Goal: Task Accomplishment & Management: Manage account settings

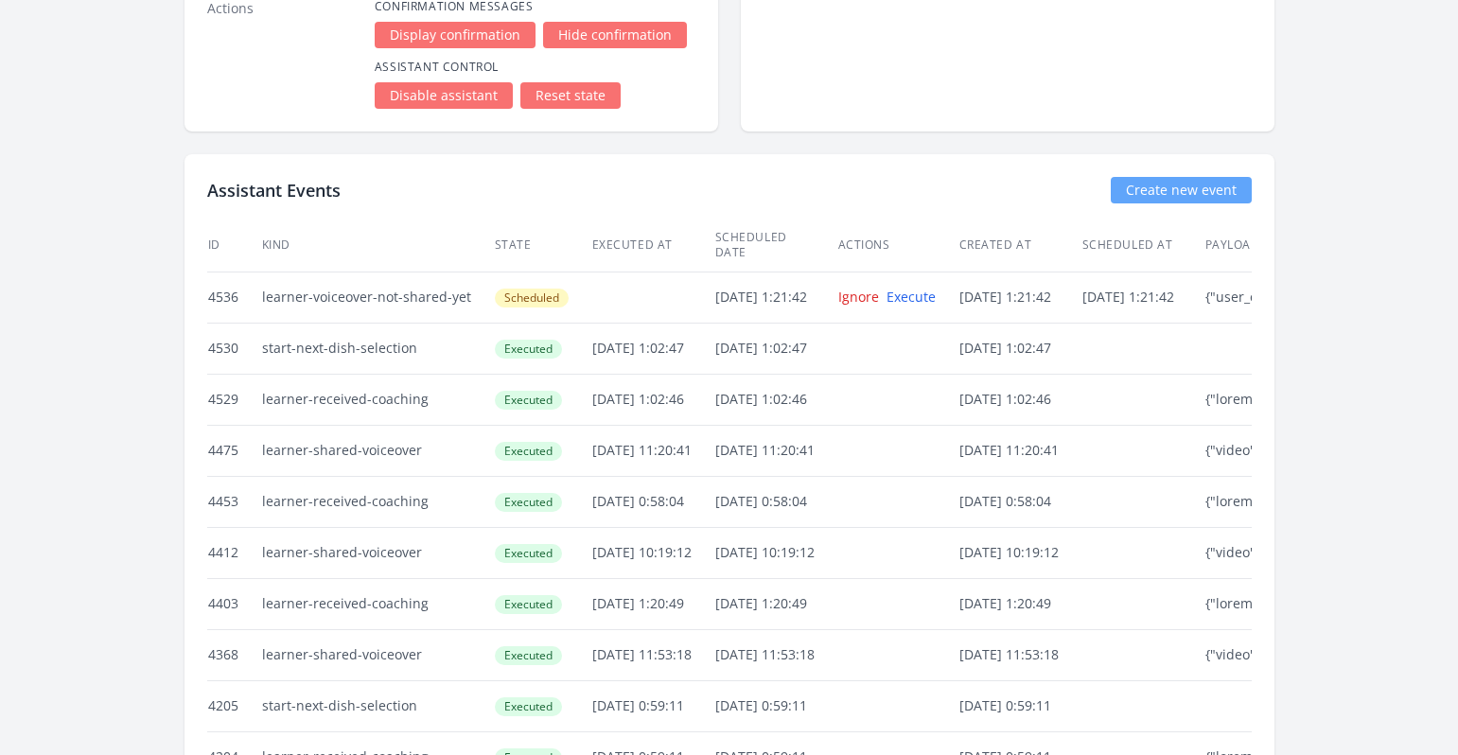
scroll to position [4359, 0]
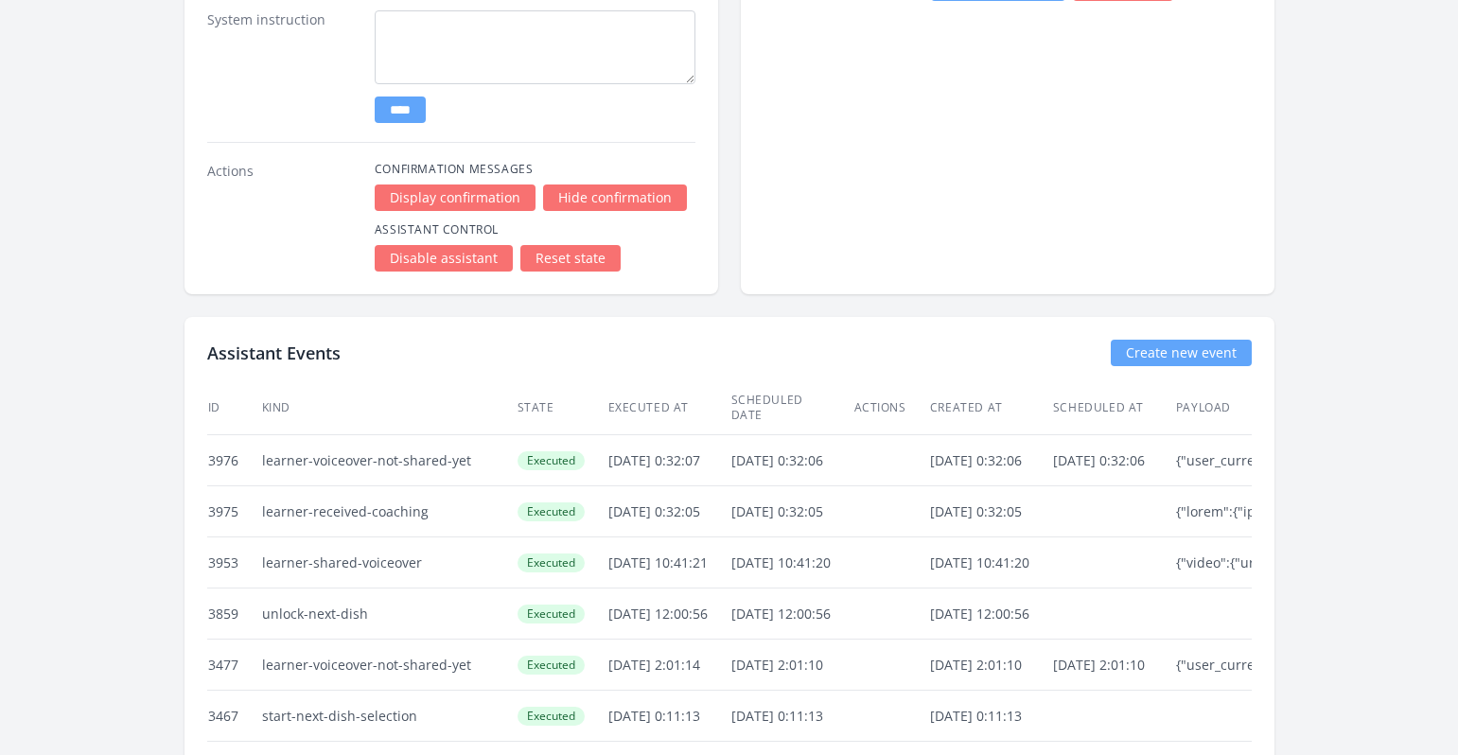
scroll to position [3006, 0]
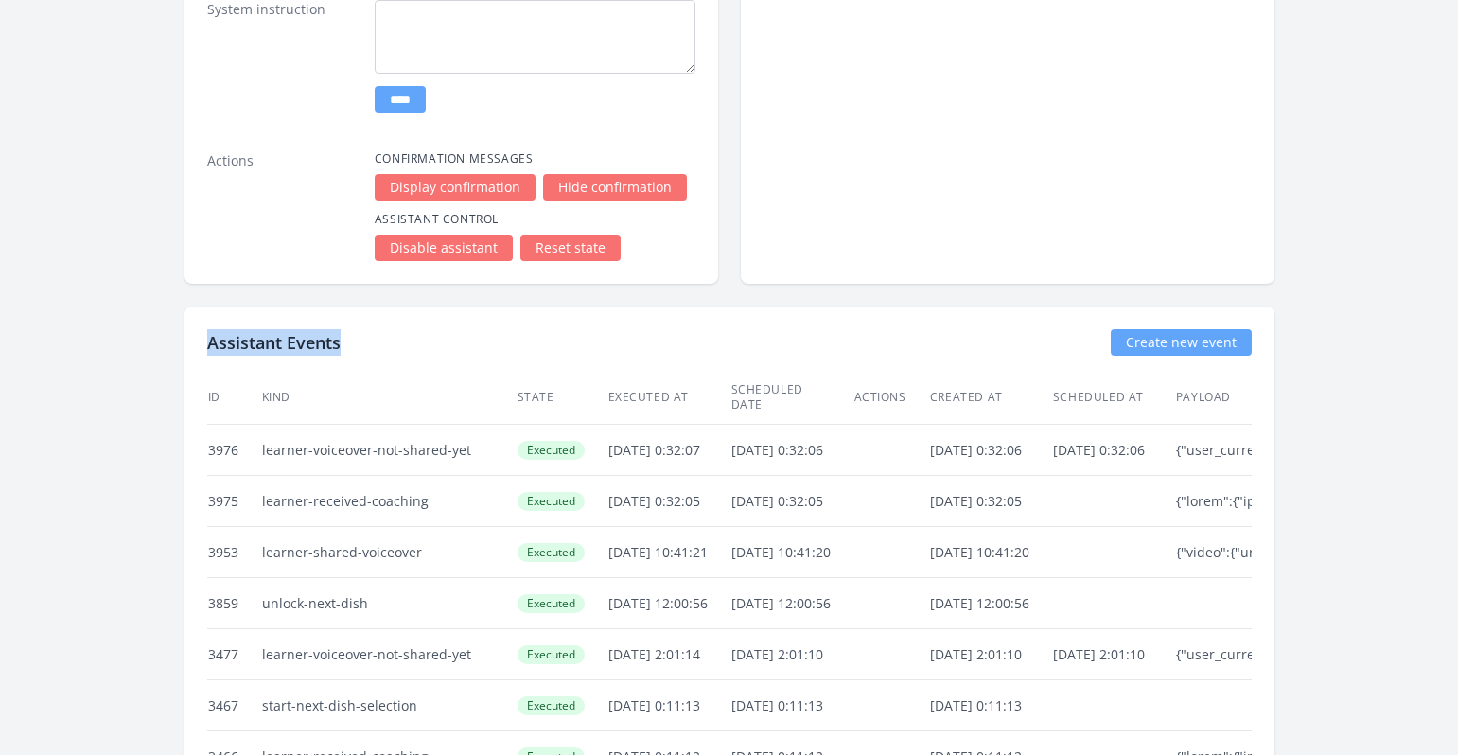
drag, startPoint x: 354, startPoint y: 345, endPoint x: 198, endPoint y: 336, distance: 156.4
copy h2 "Assistant Events"
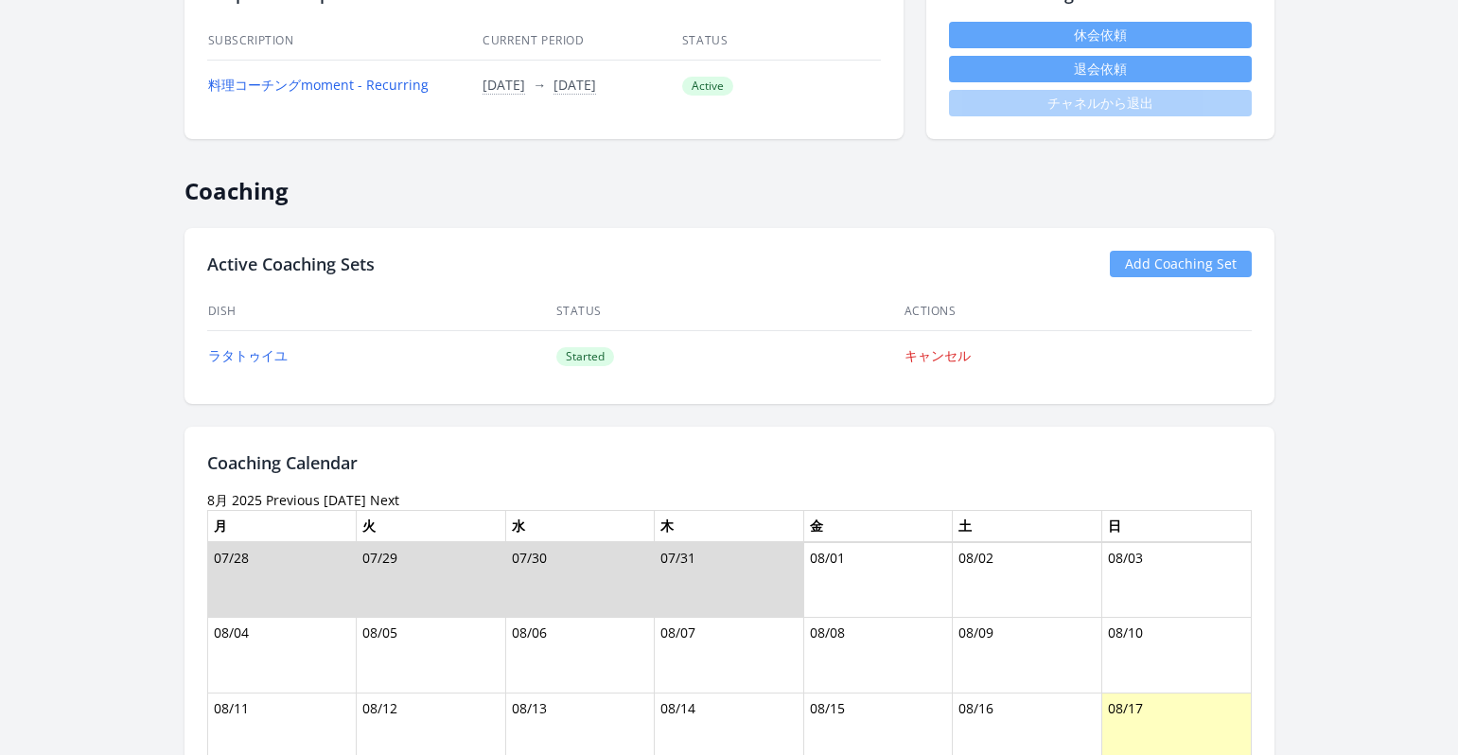
scroll to position [497, 0]
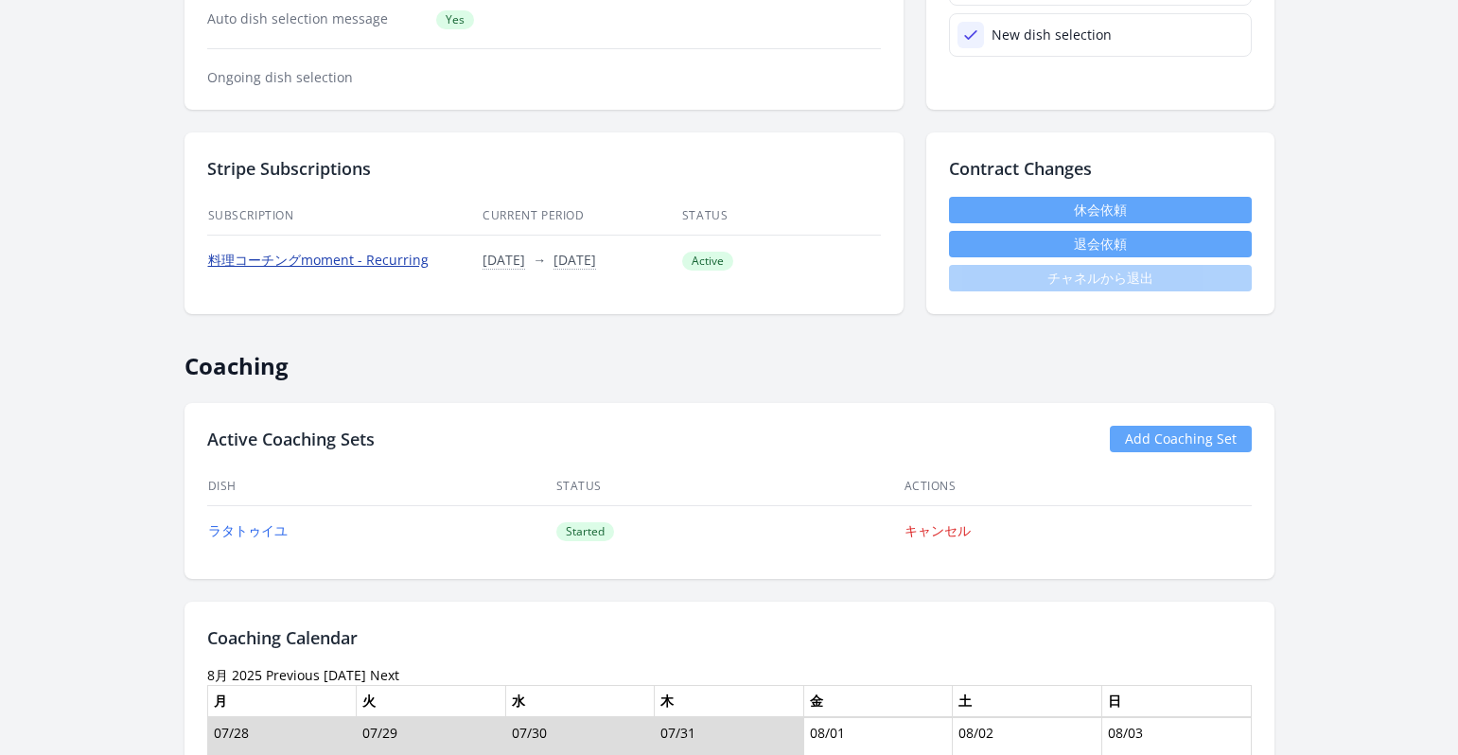
click at [397, 261] on link "料理コーチングmoment - Recurring" at bounding box center [318, 260] width 220 height 18
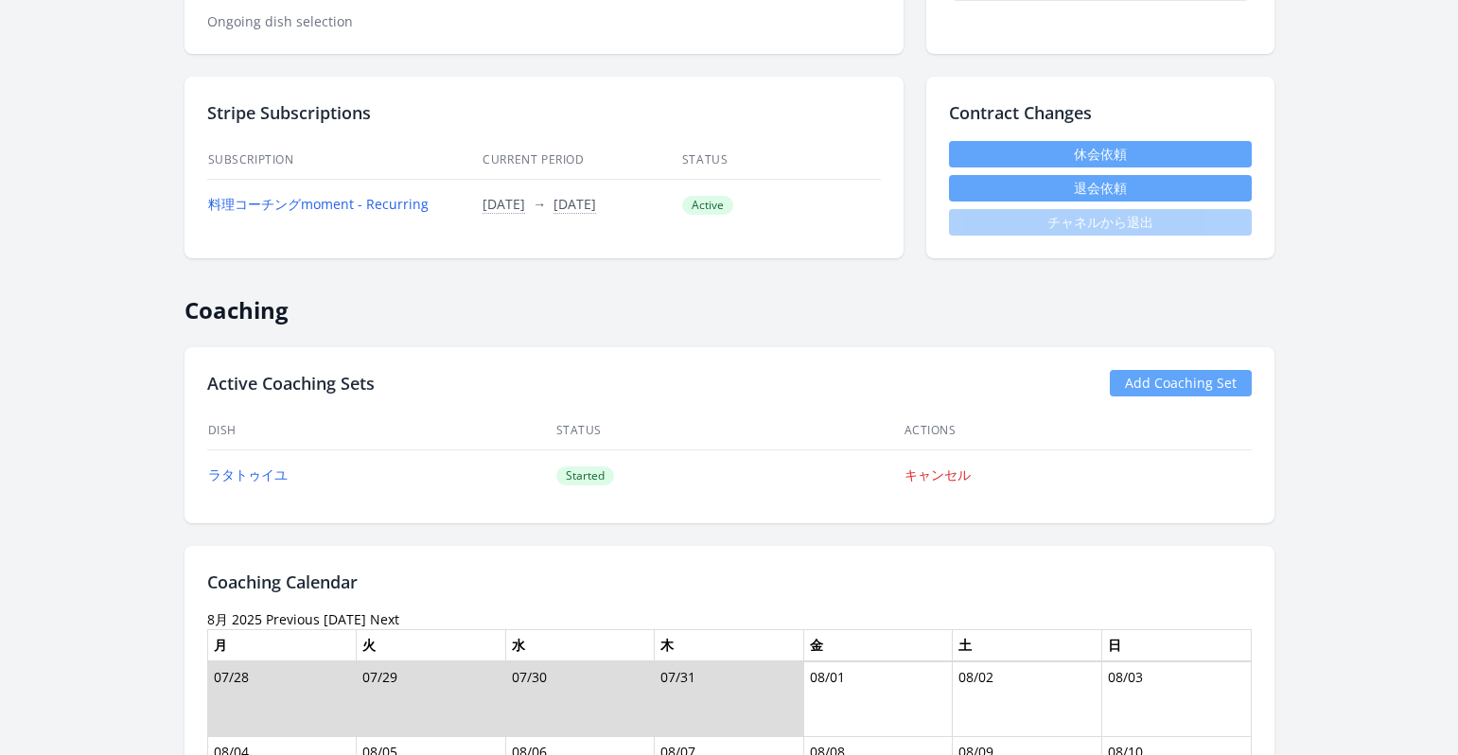
scroll to position [341, 0]
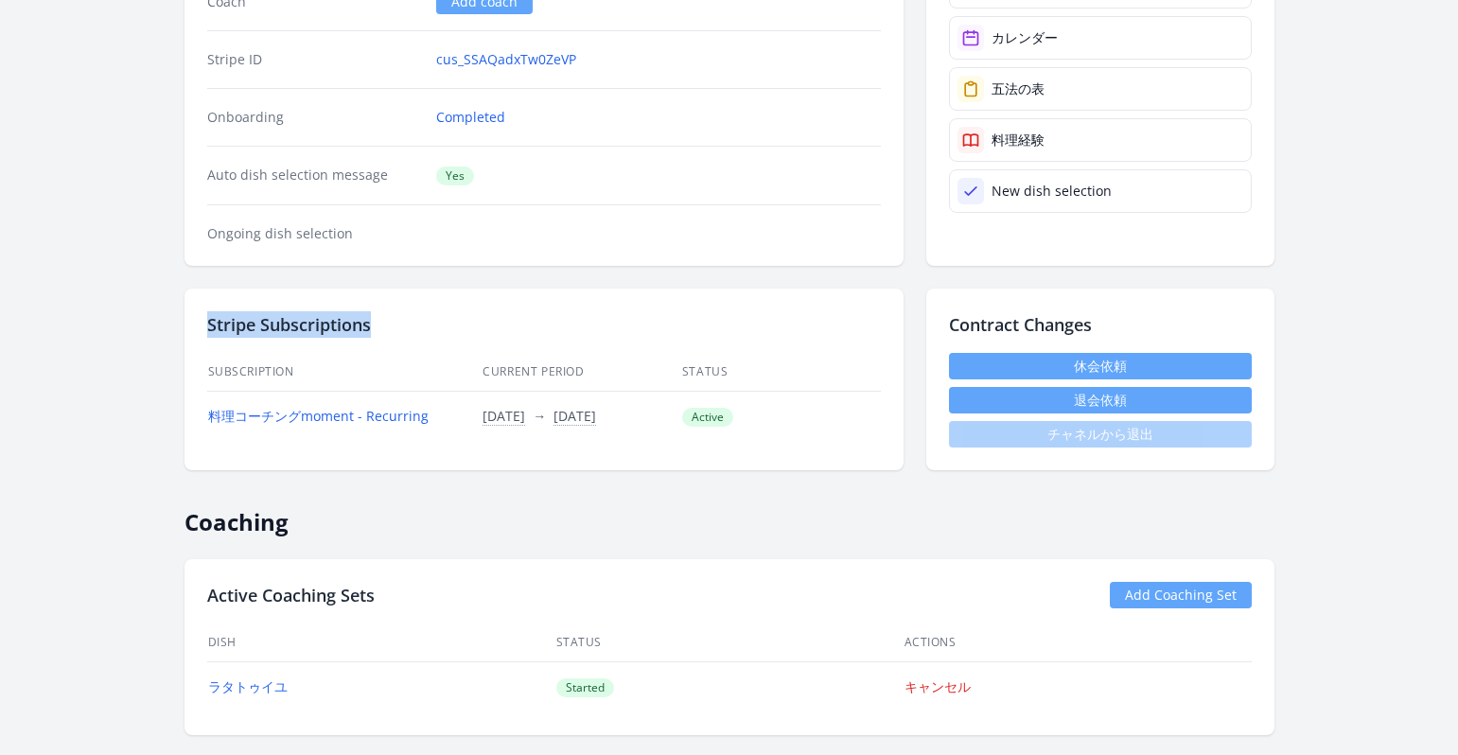
drag, startPoint x: 378, startPoint y: 324, endPoint x: 204, endPoint y: 325, distance: 173.2
click at [204, 325] on div "Stripe Subscriptions Subscription Current Period Status 料理コーチングmoment - Recurri…" at bounding box center [544, 380] width 719 height 182
copy h2 "Stripe Subscriptions"
drag, startPoint x: 168, startPoint y: 279, endPoint x: 656, endPoint y: 351, distance: 492.6
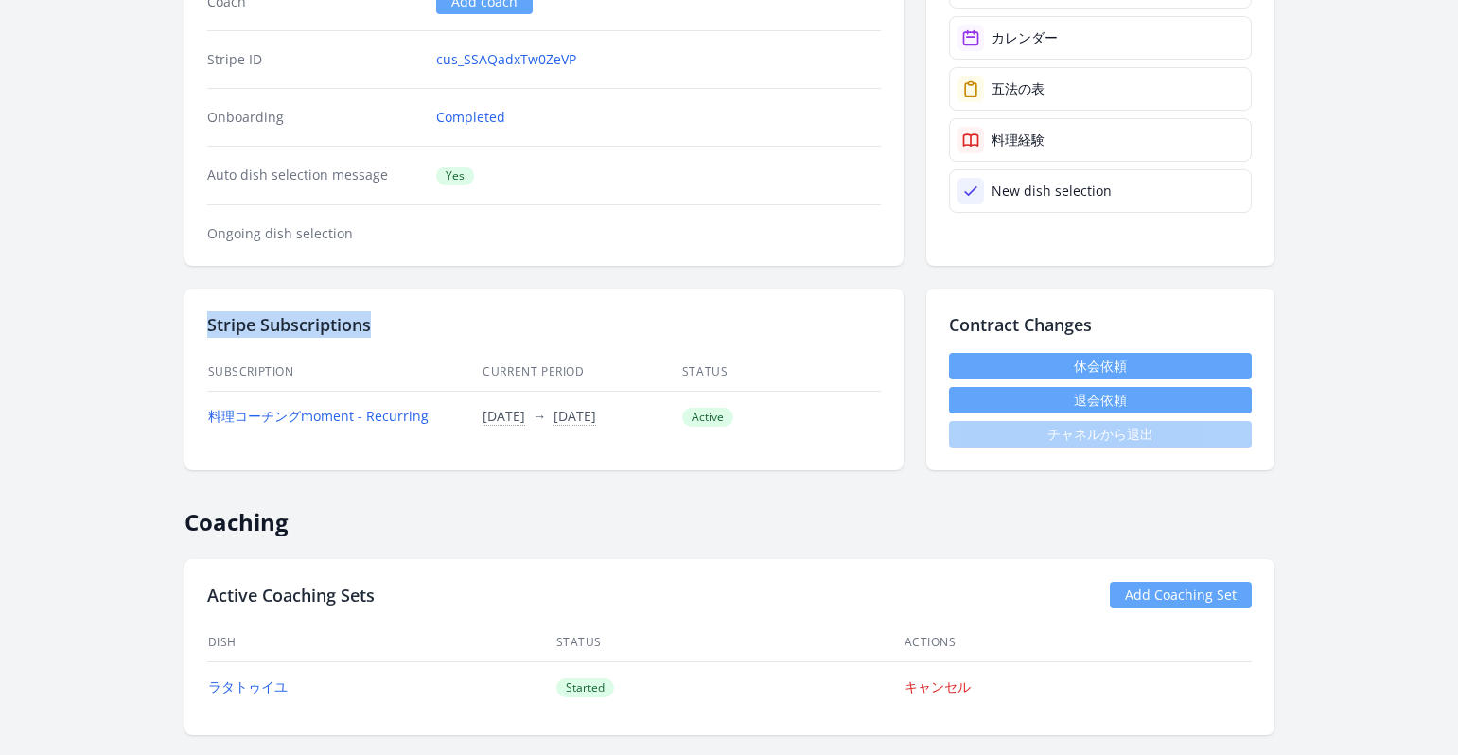
drag, startPoint x: 441, startPoint y: 447, endPoint x: 432, endPoint y: 427, distance: 21.6
click at [442, 447] on div "Stripe Subscriptions Subscription Current Period Status 料理コーチングmoment - Recurri…" at bounding box center [544, 380] width 719 height 182
drag, startPoint x: 181, startPoint y: 282, endPoint x: 641, endPoint y: 379, distance: 469.9
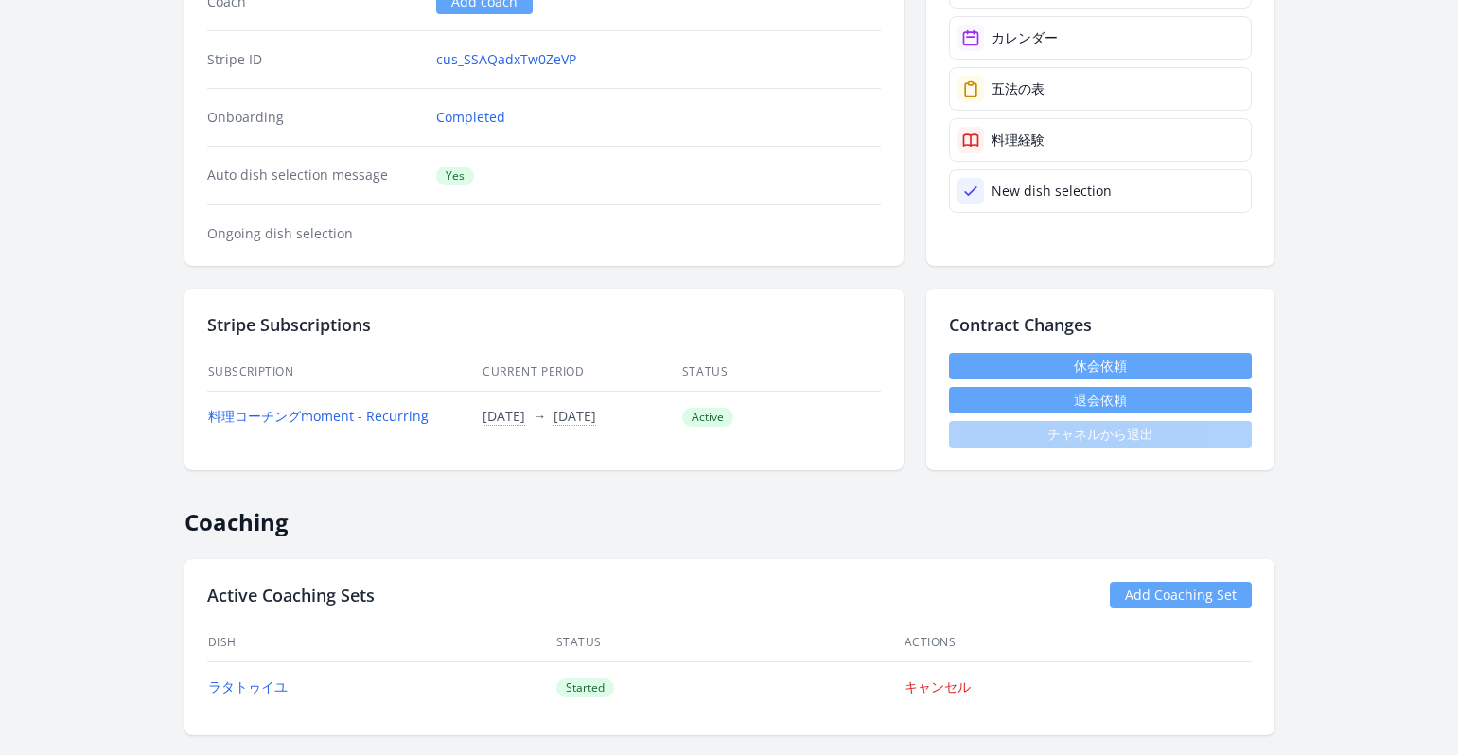
click at [831, 507] on h2 "Coaching" at bounding box center [730, 515] width 1090 height 44
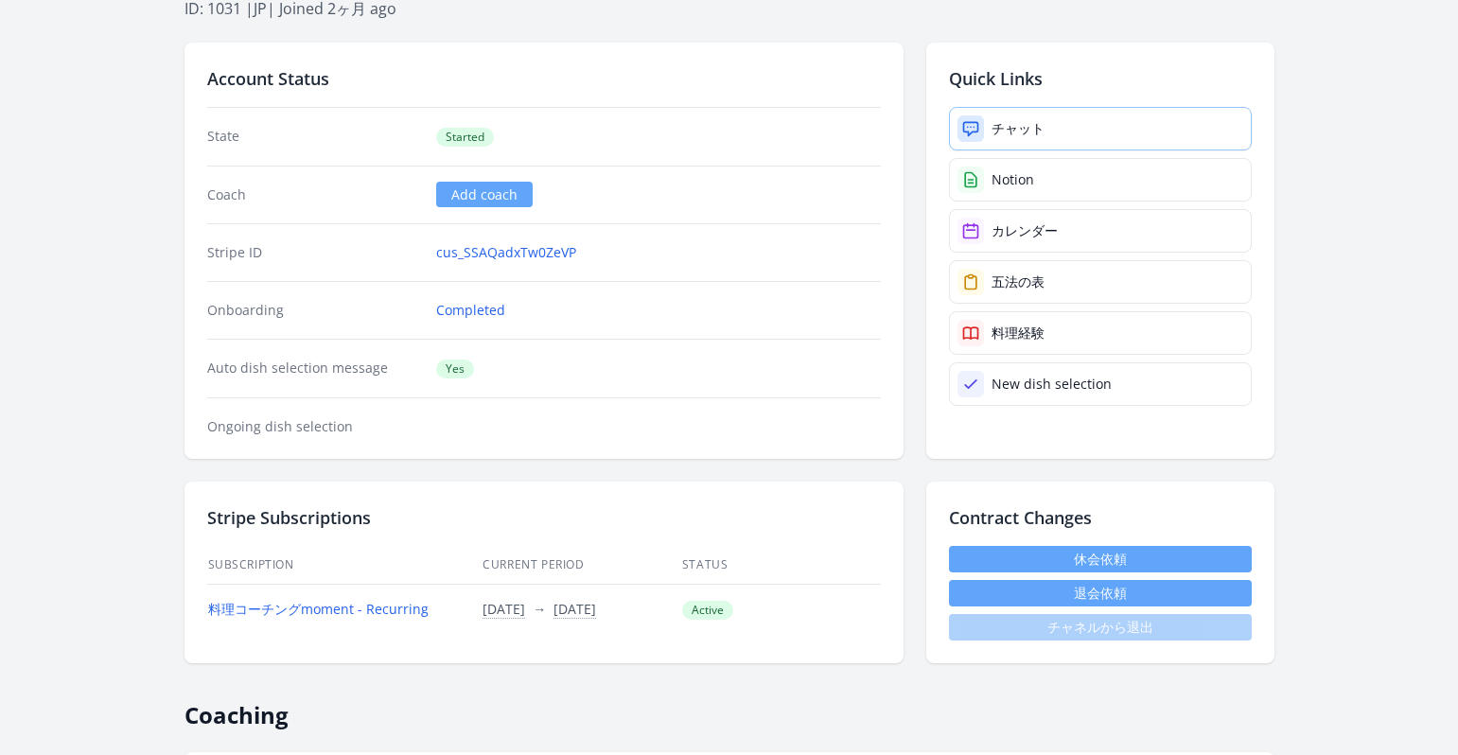
scroll to position [0, 0]
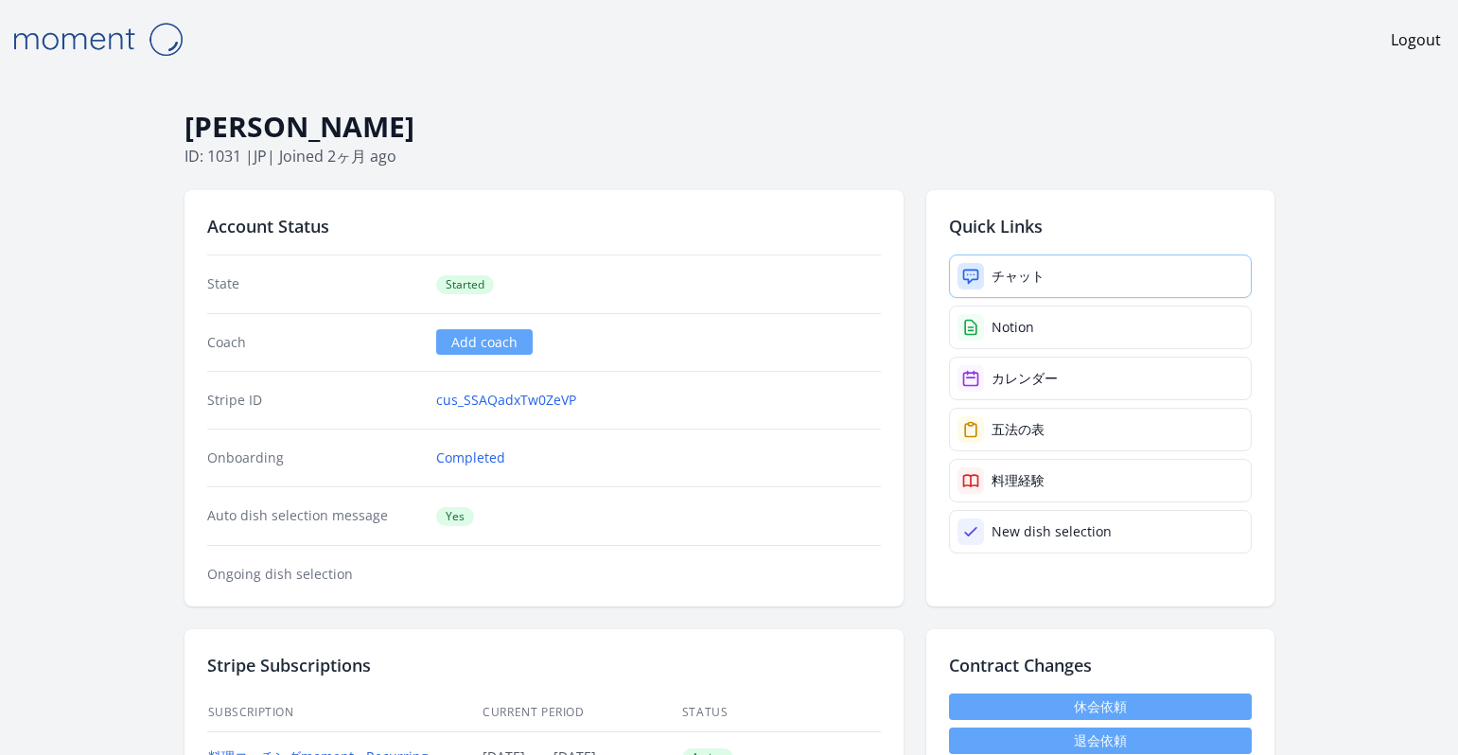
click at [1008, 274] on div "チャット" at bounding box center [1018, 276] width 53 height 19
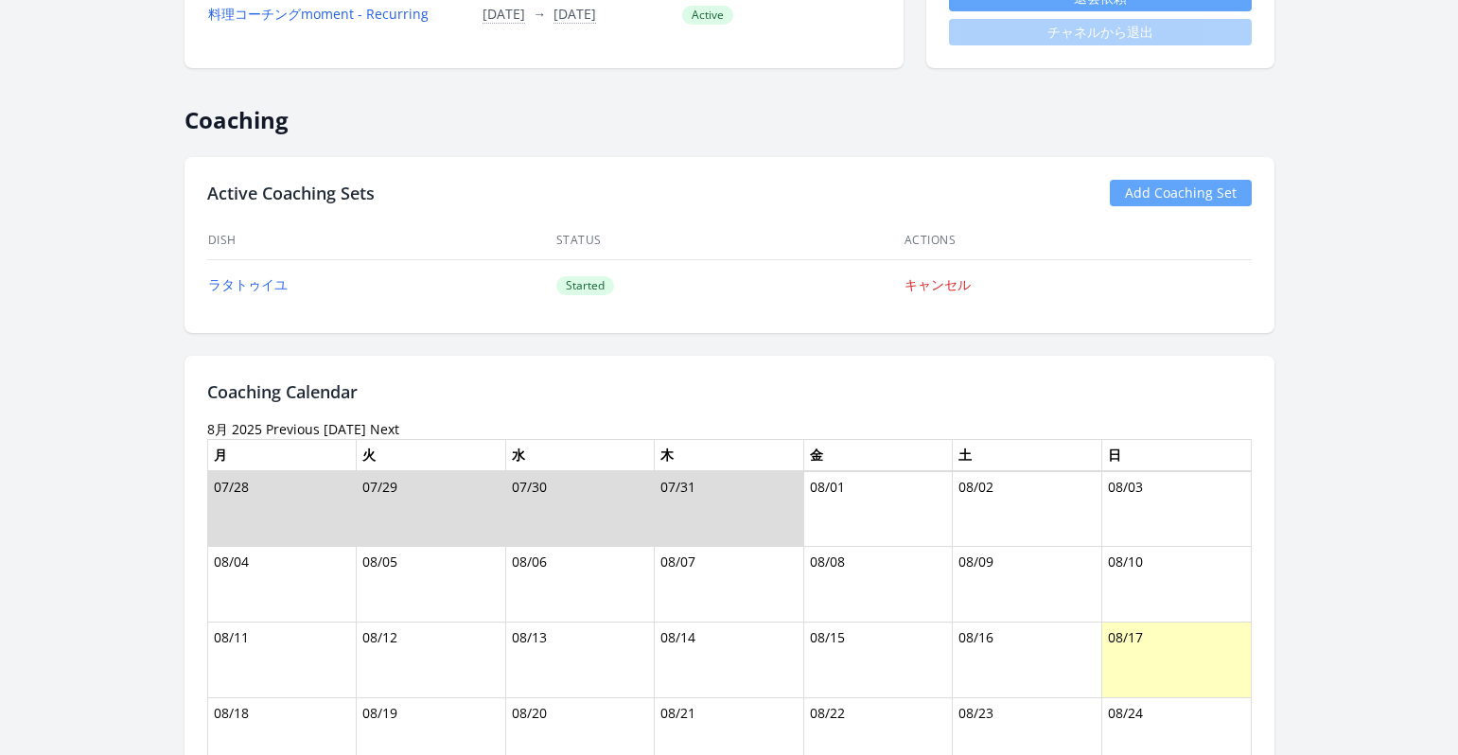
scroll to position [528, 0]
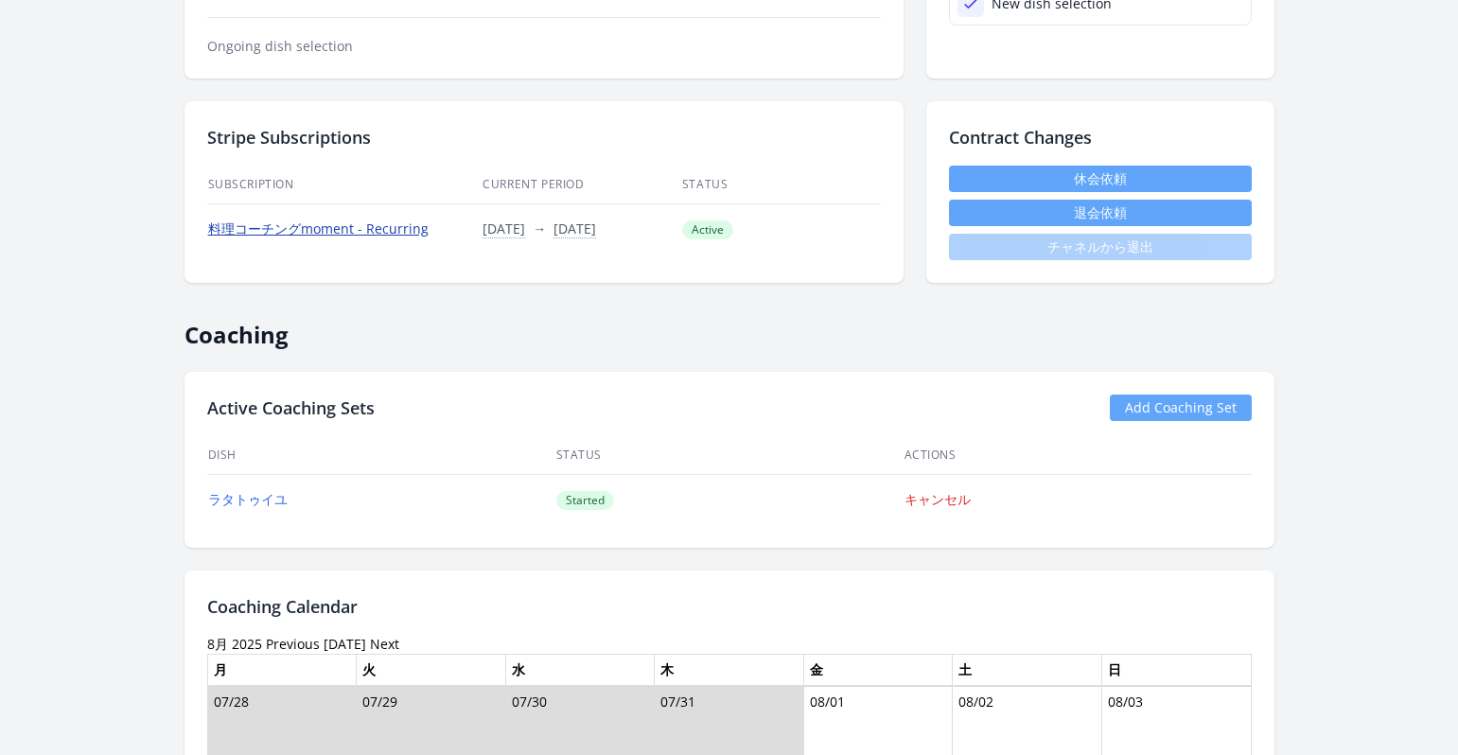
click at [385, 233] on link "料理コーチングmoment - Recurring" at bounding box center [318, 229] width 220 height 18
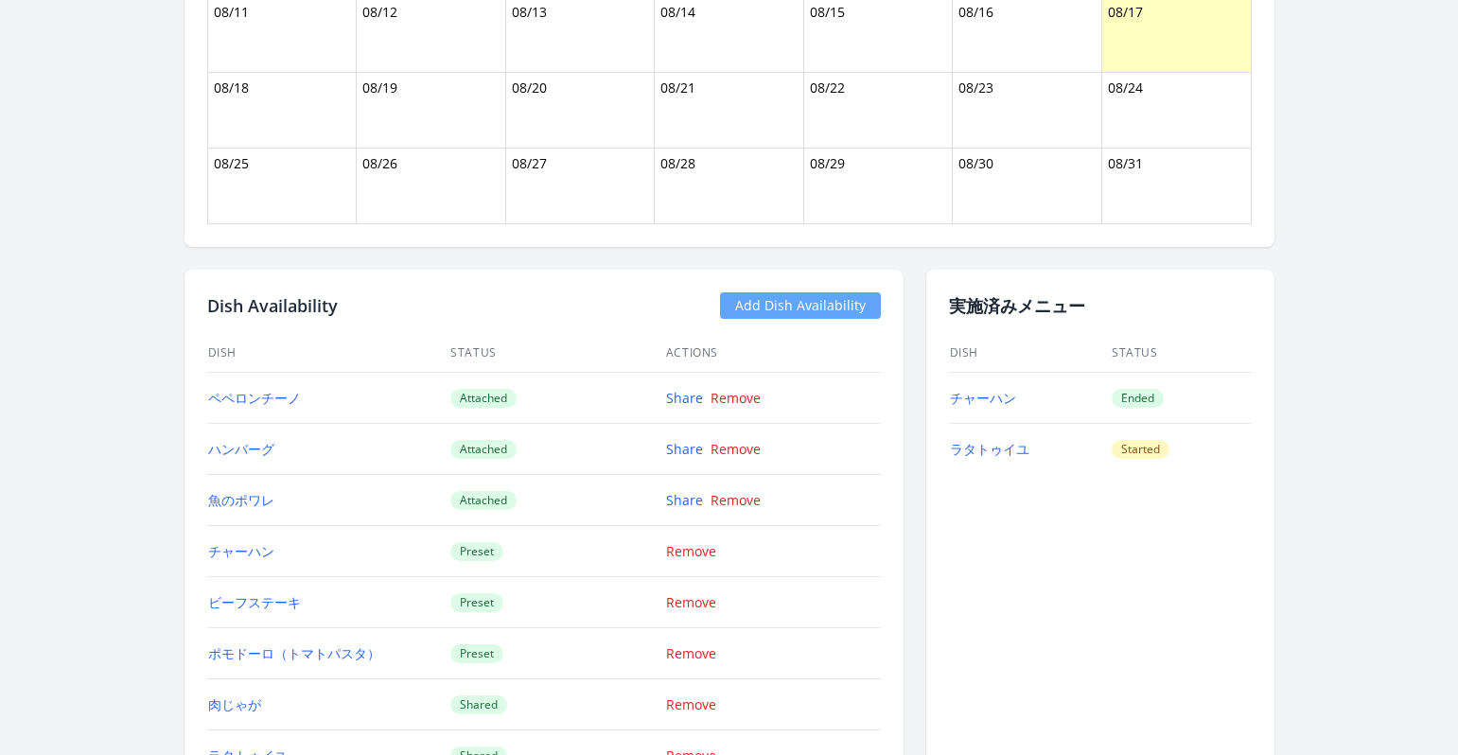
scroll to position [1173, 0]
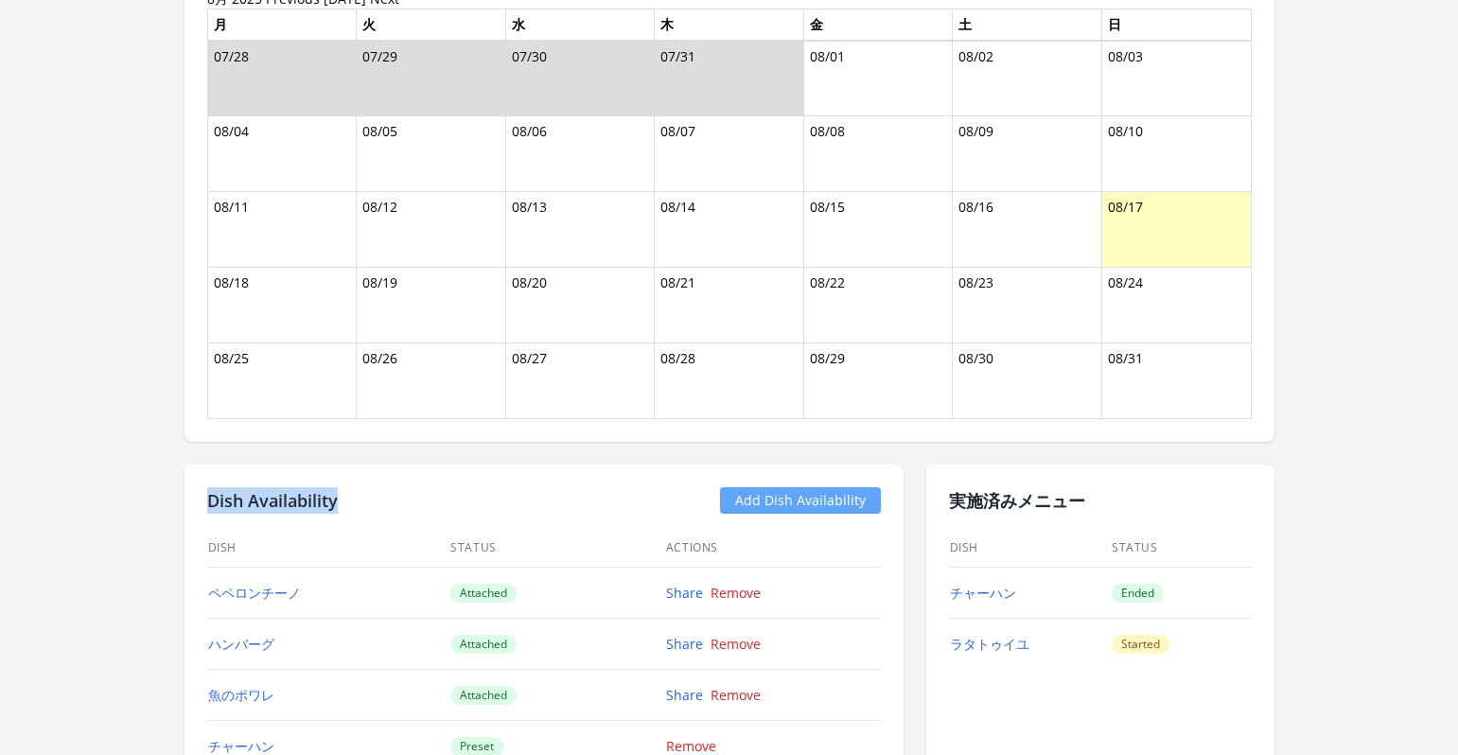
drag, startPoint x: 348, startPoint y: 511, endPoint x: 207, endPoint y: 512, distance: 141.0
click at [207, 512] on div "Dish Availability Add Dish Availability" at bounding box center [544, 500] width 674 height 26
copy h2 "Dish Availability"
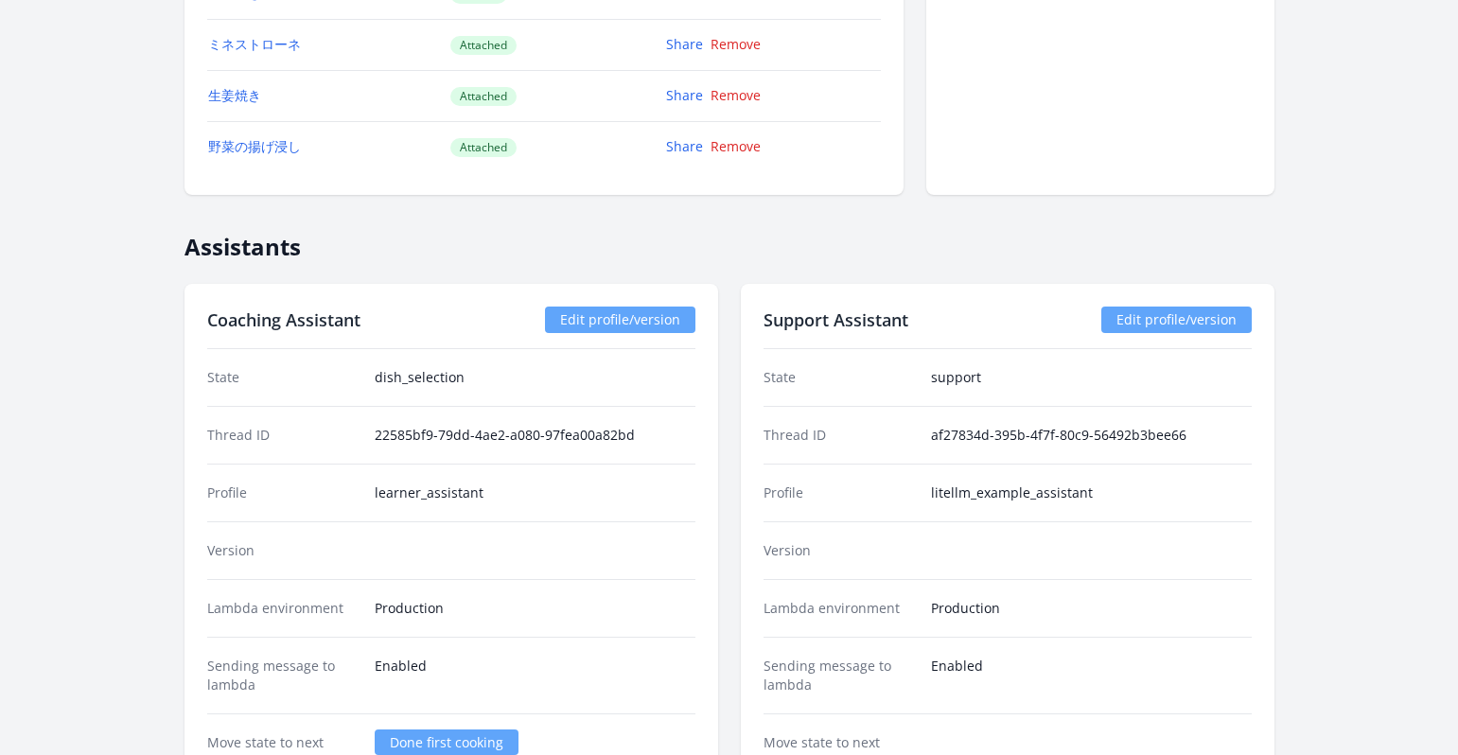
scroll to position [2987, 0]
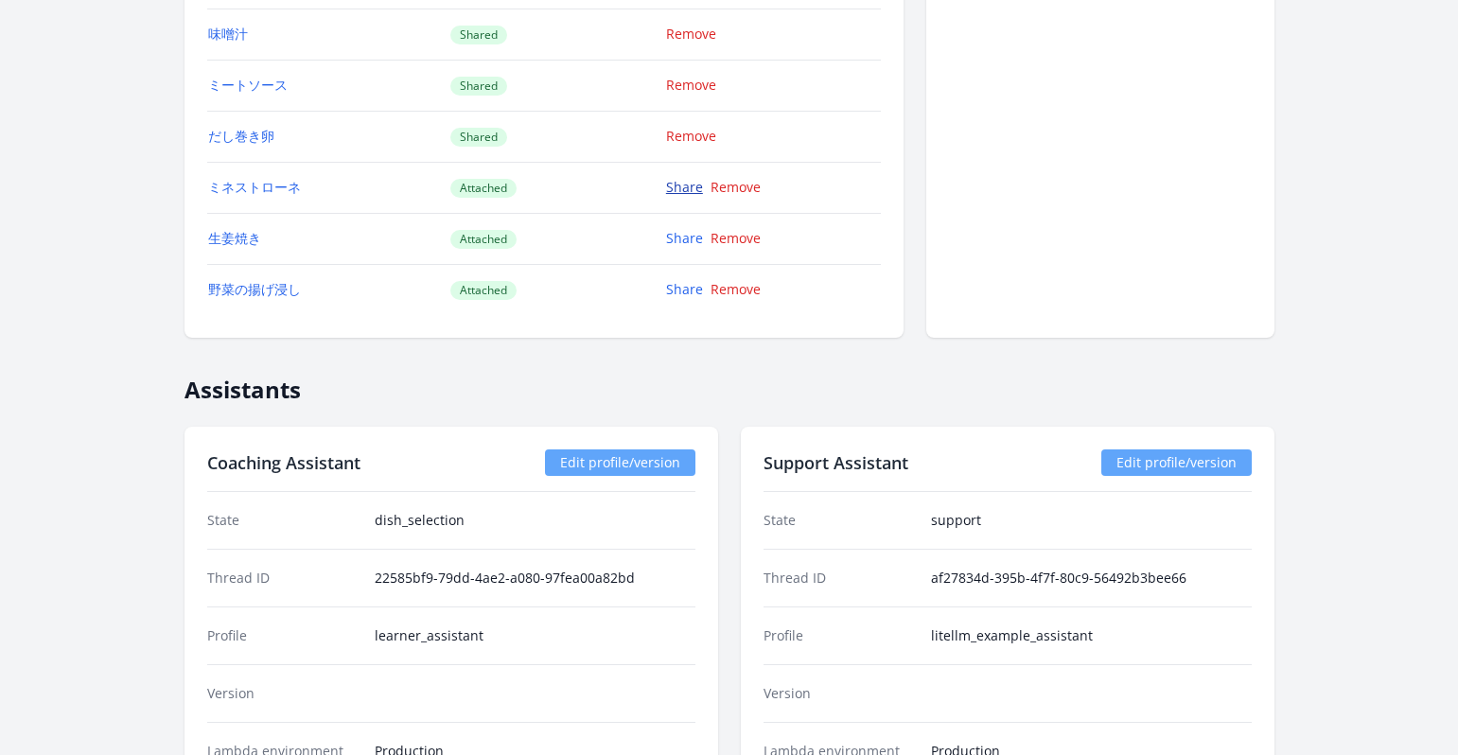
click at [681, 190] on link "Share" at bounding box center [684, 187] width 37 height 18
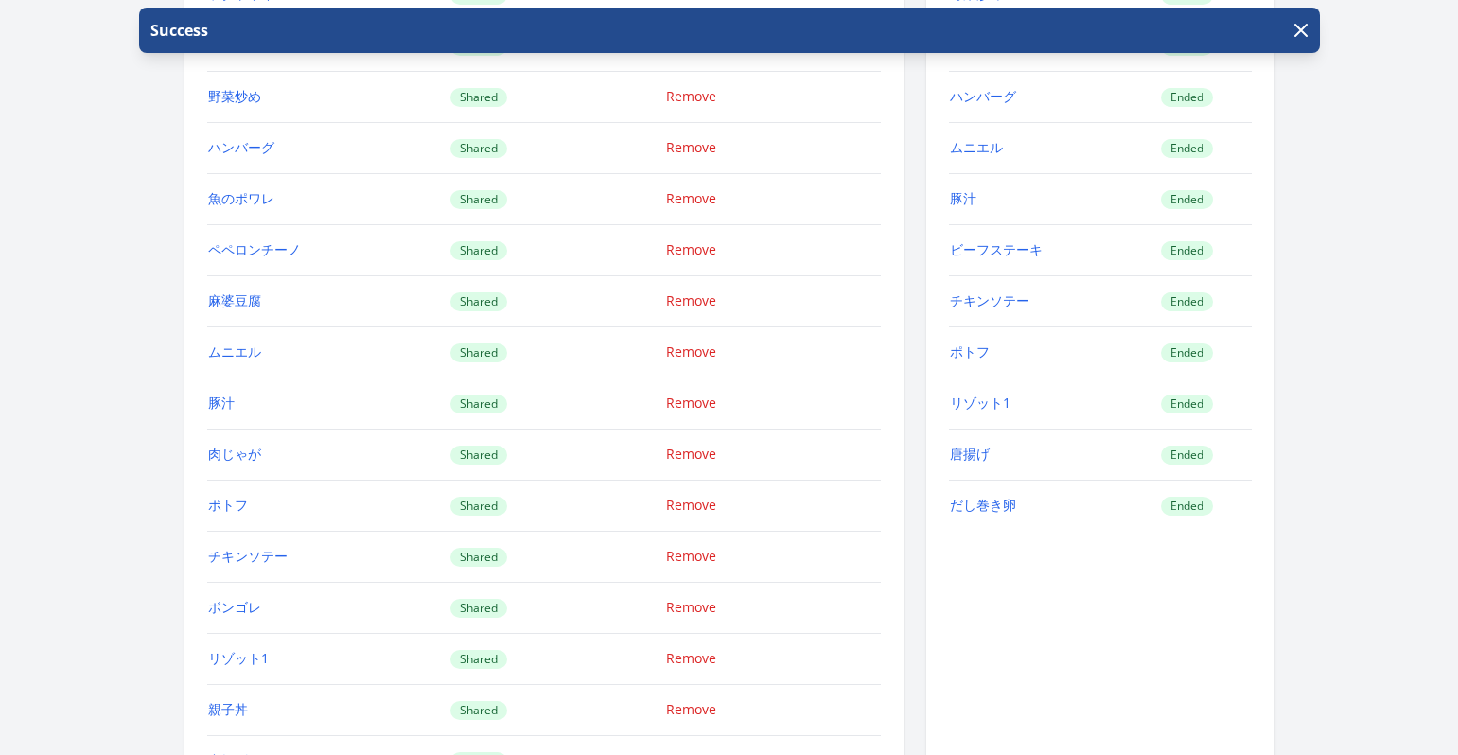
scroll to position [2599, 0]
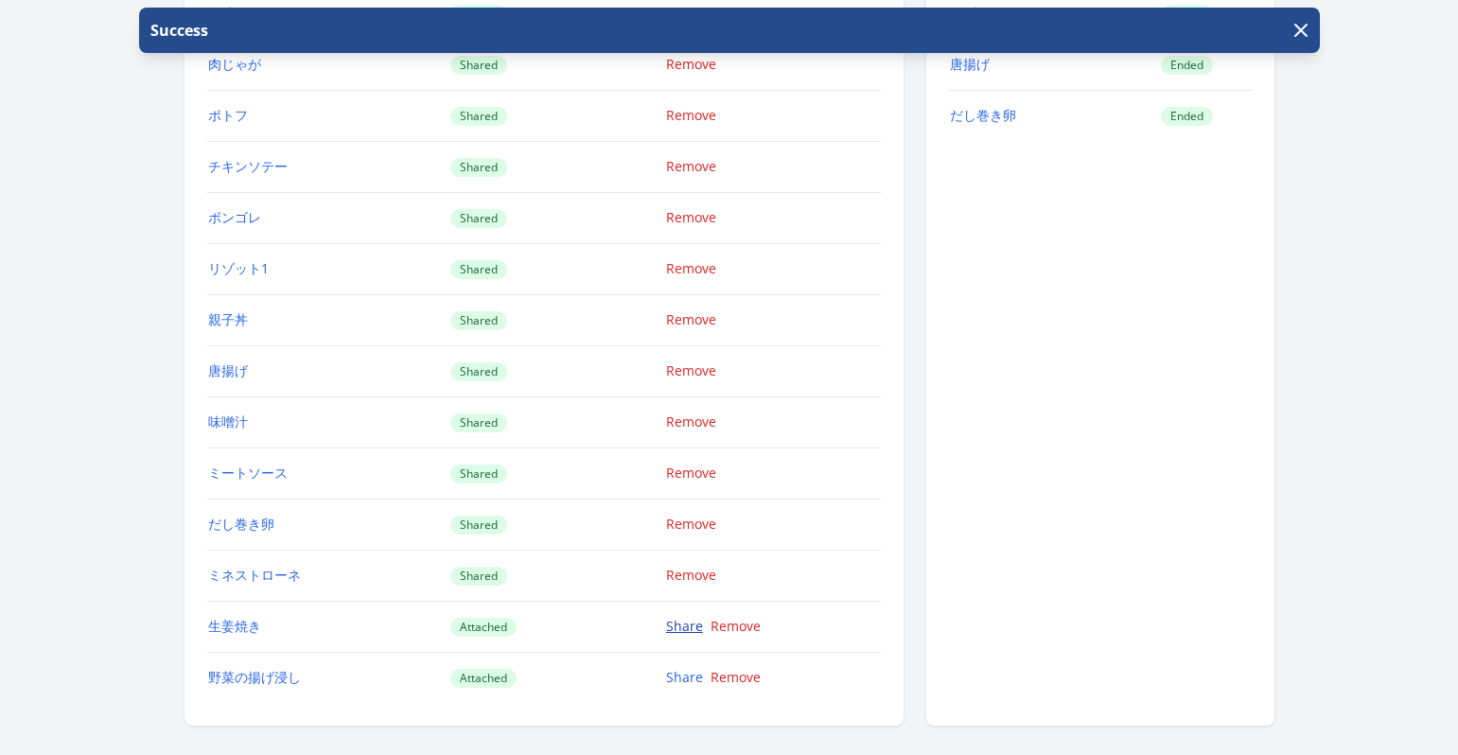
click at [686, 627] on link "Share" at bounding box center [684, 626] width 37 height 18
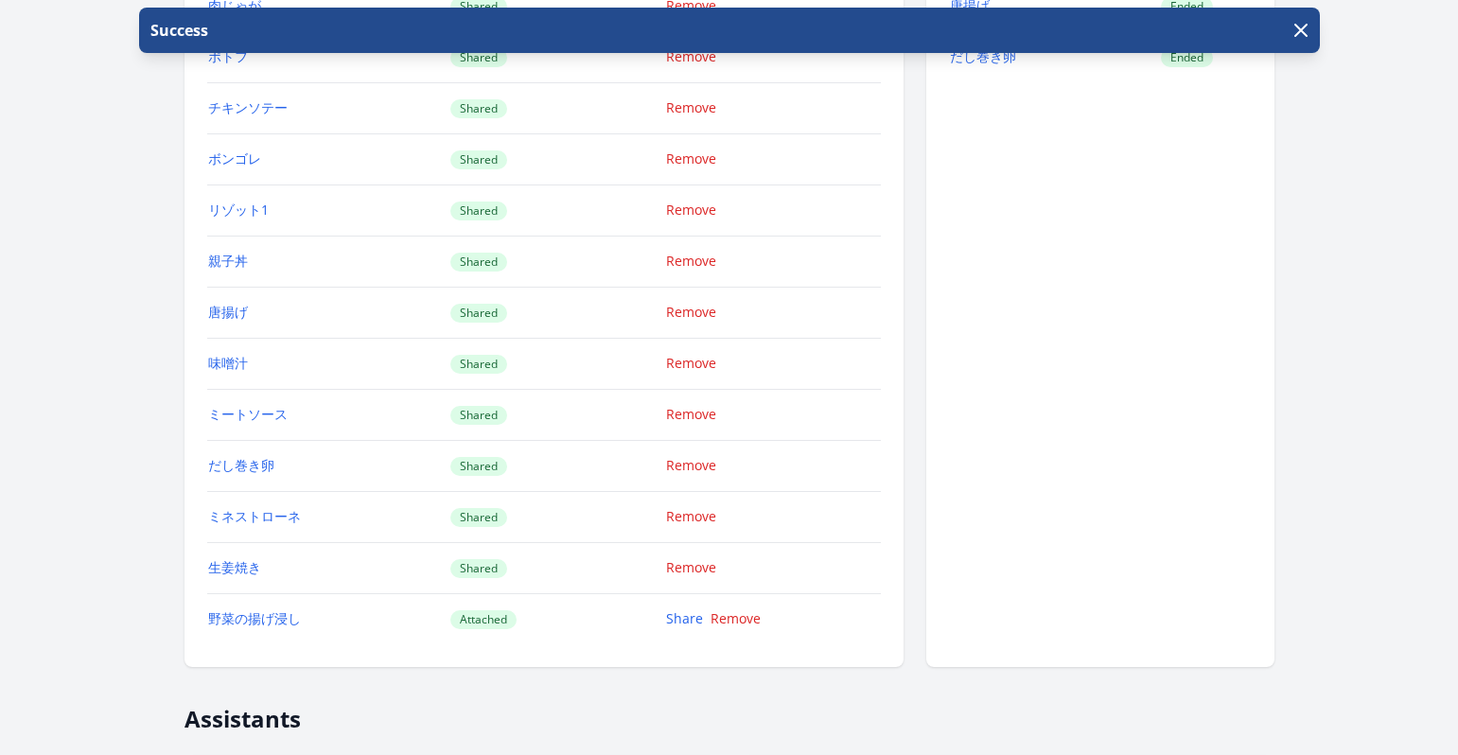
scroll to position [2778, 0]
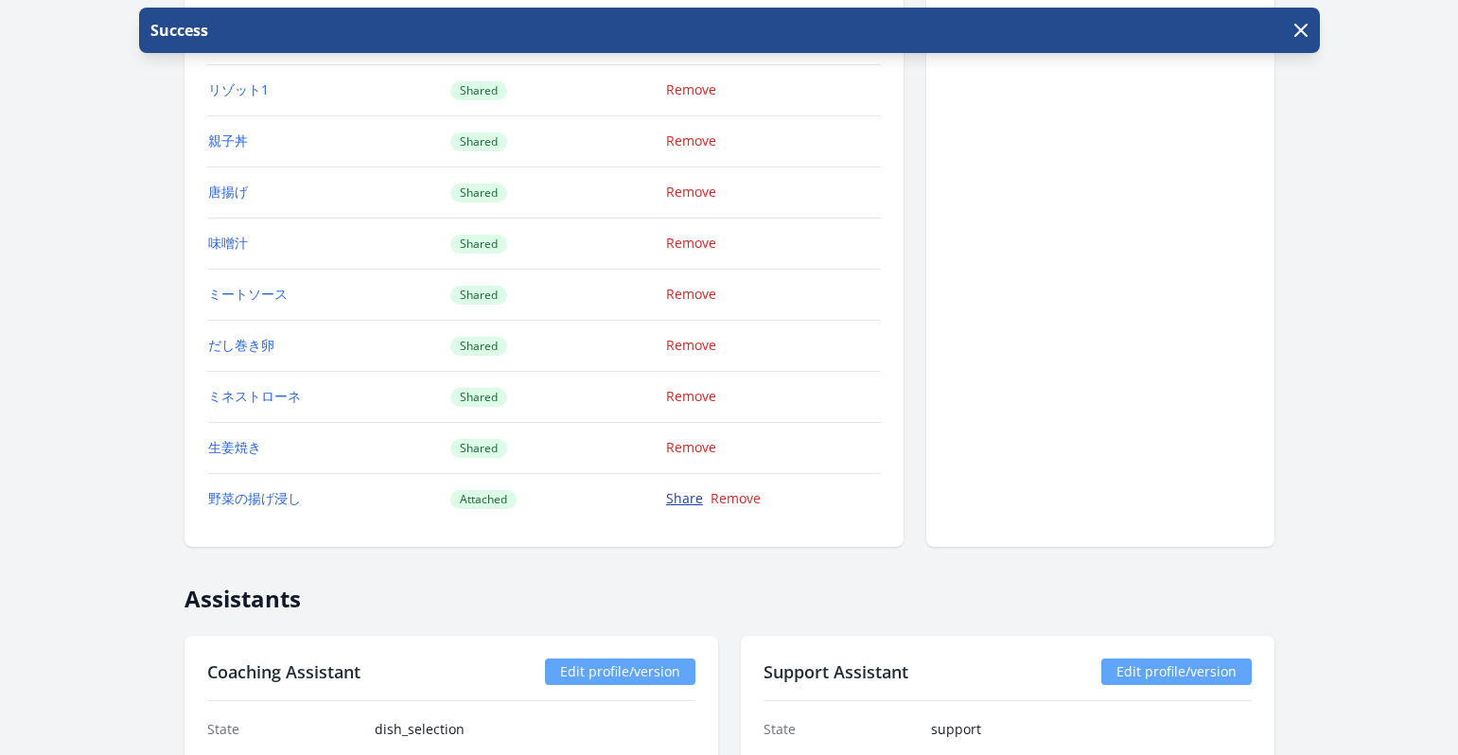
click at [686, 505] on link "Share" at bounding box center [684, 498] width 37 height 18
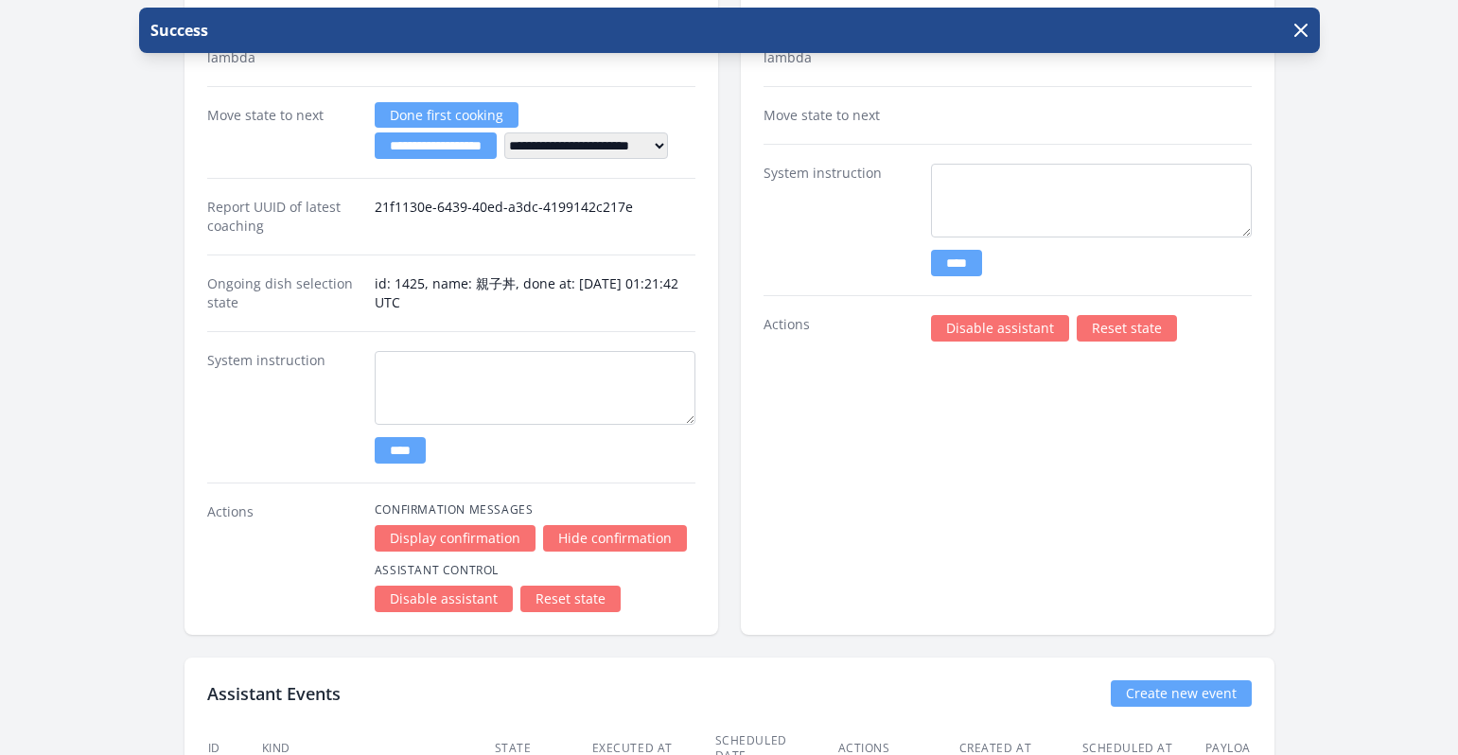
scroll to position [3757, 0]
click at [1294, 30] on icon "button" at bounding box center [1301, 30] width 23 height 23
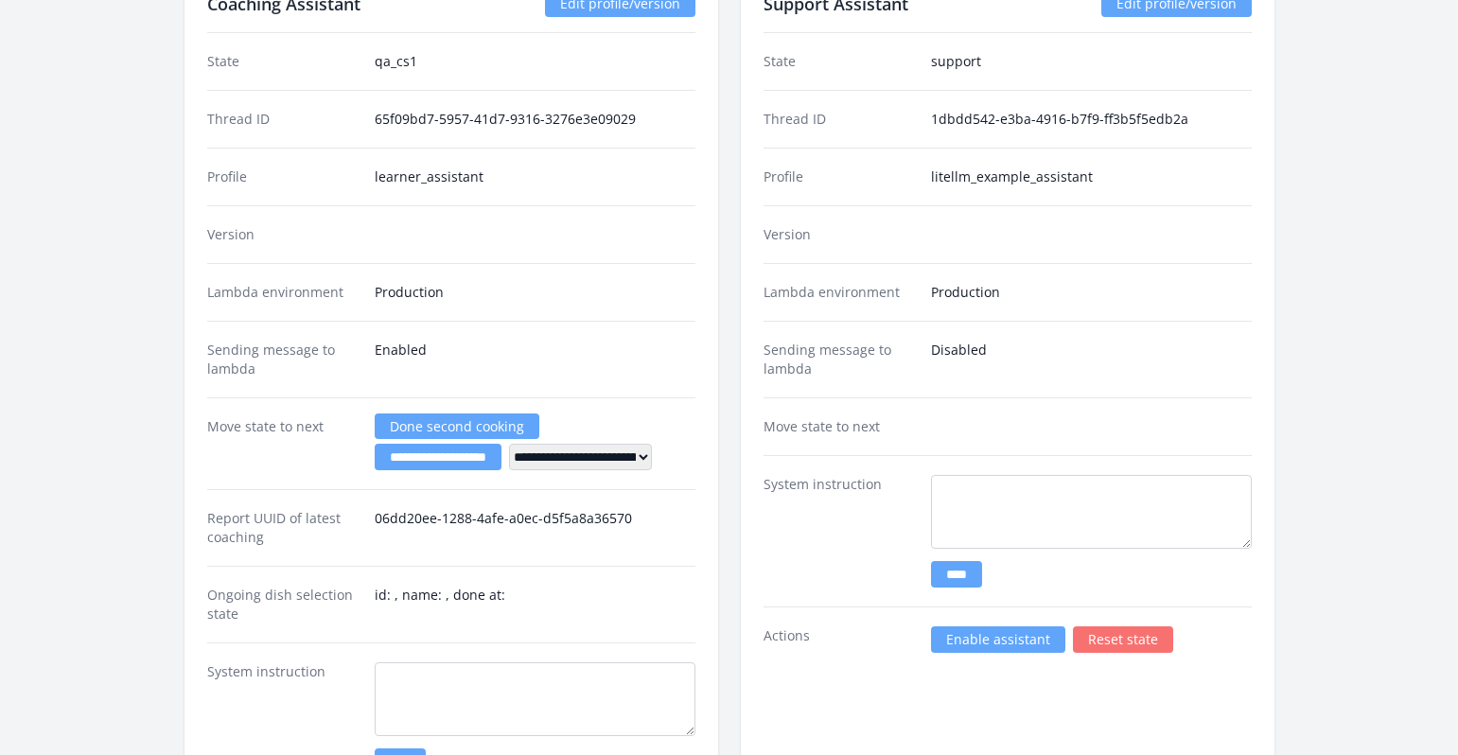
scroll to position [3075, 0]
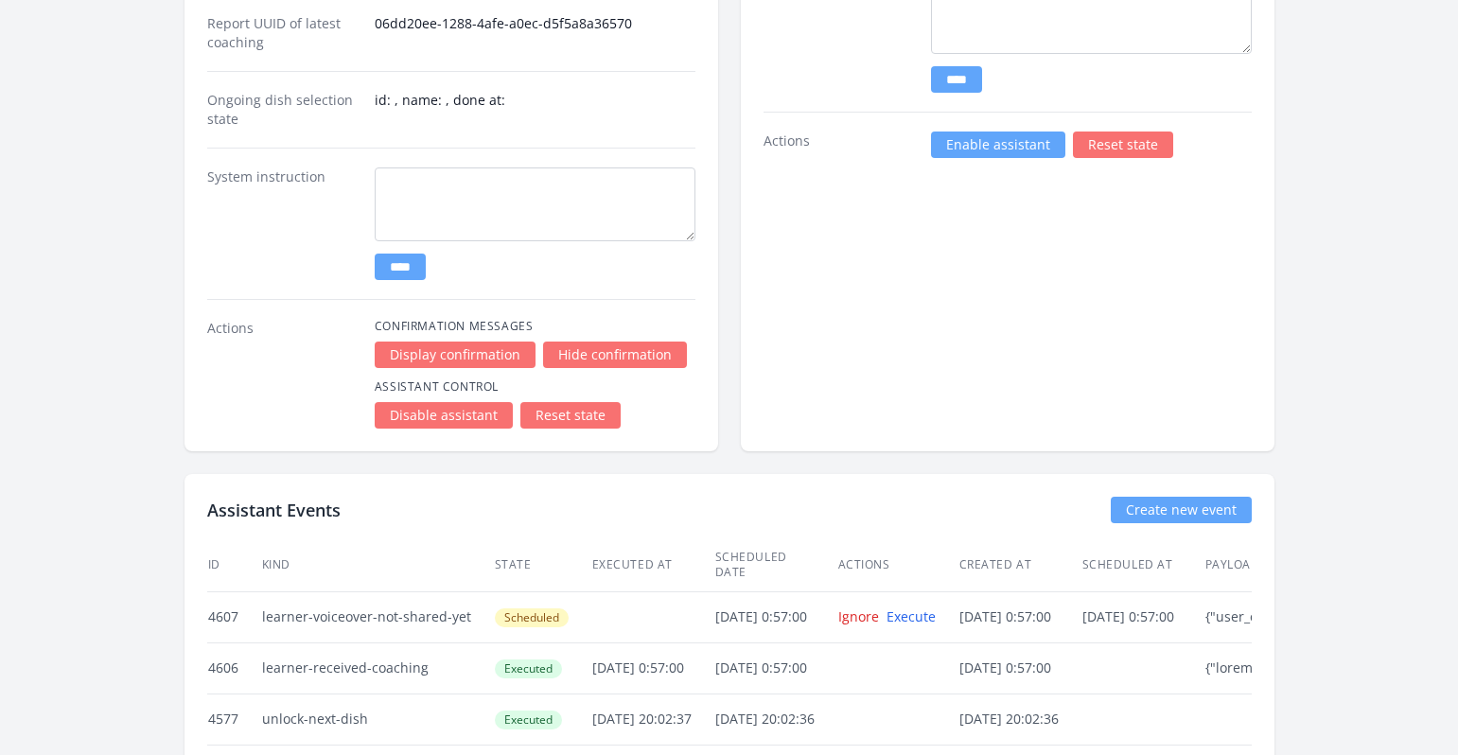
click at [1000, 150] on link "Enable assistant" at bounding box center [998, 145] width 134 height 26
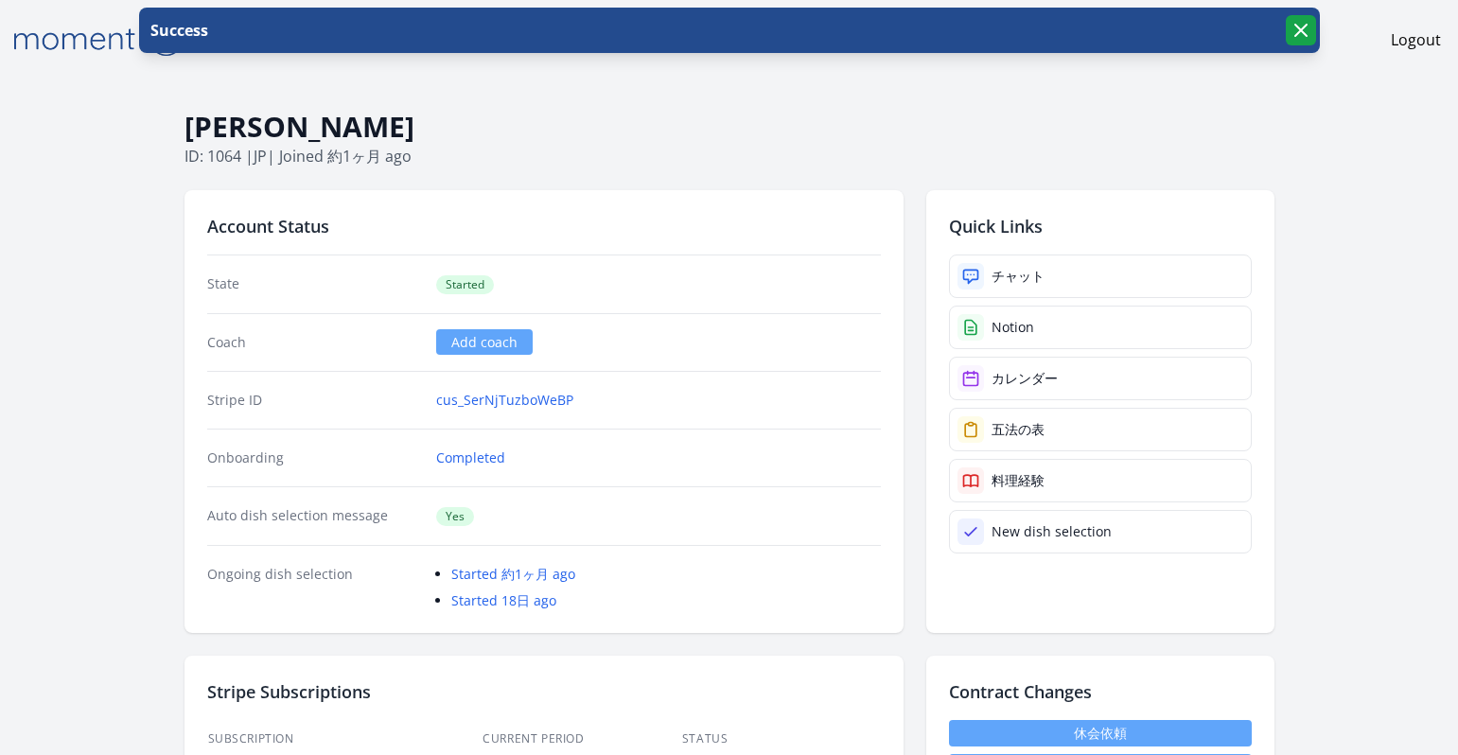
click at [1297, 26] on icon "button" at bounding box center [1300, 30] width 11 height 11
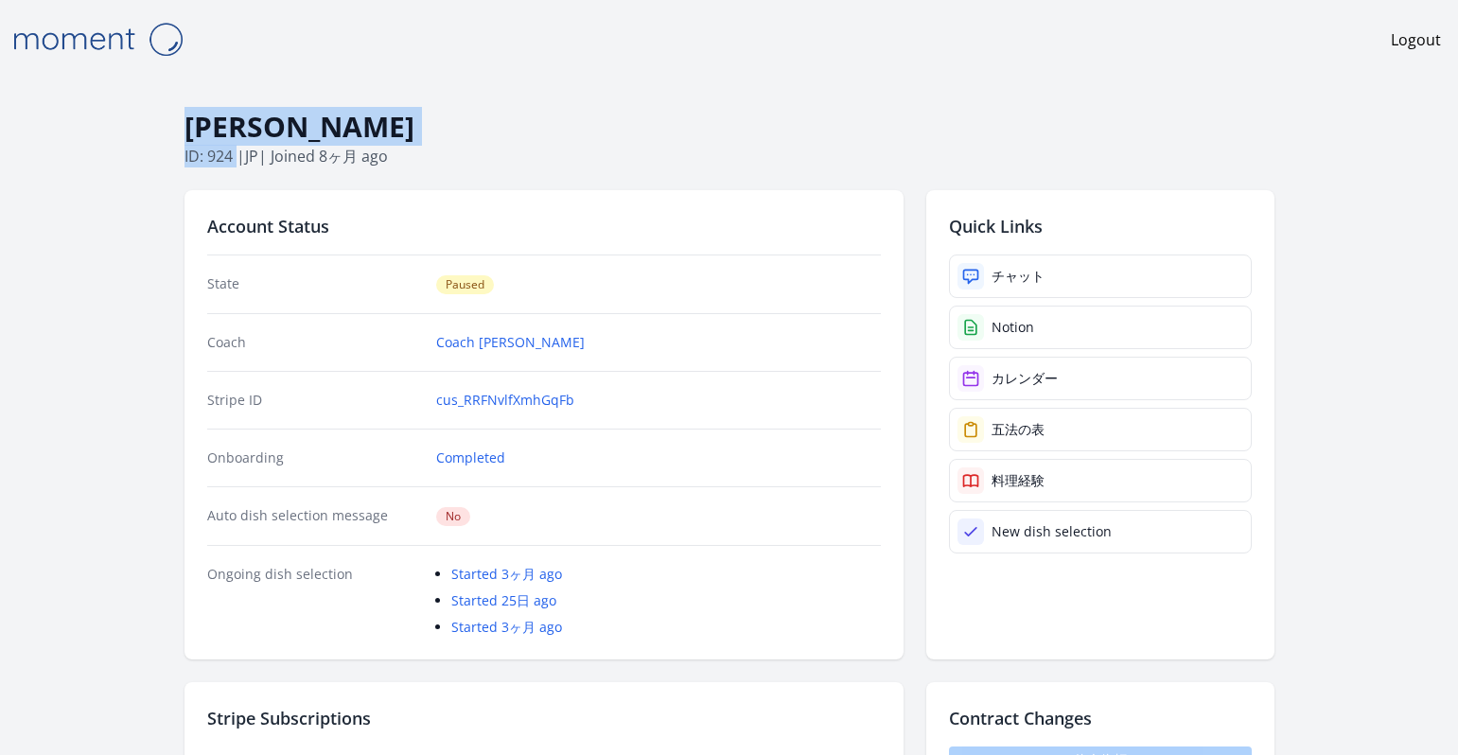
drag, startPoint x: 236, startPoint y: 155, endPoint x: 190, endPoint y: 127, distance: 53.6
click at [190, 127] on div "Nami Kokubo ID: 924 | jp | Joined 8ヶ月 ago" at bounding box center [730, 138] width 1090 height 59
copy div "Nami Kokubo ID: 924"
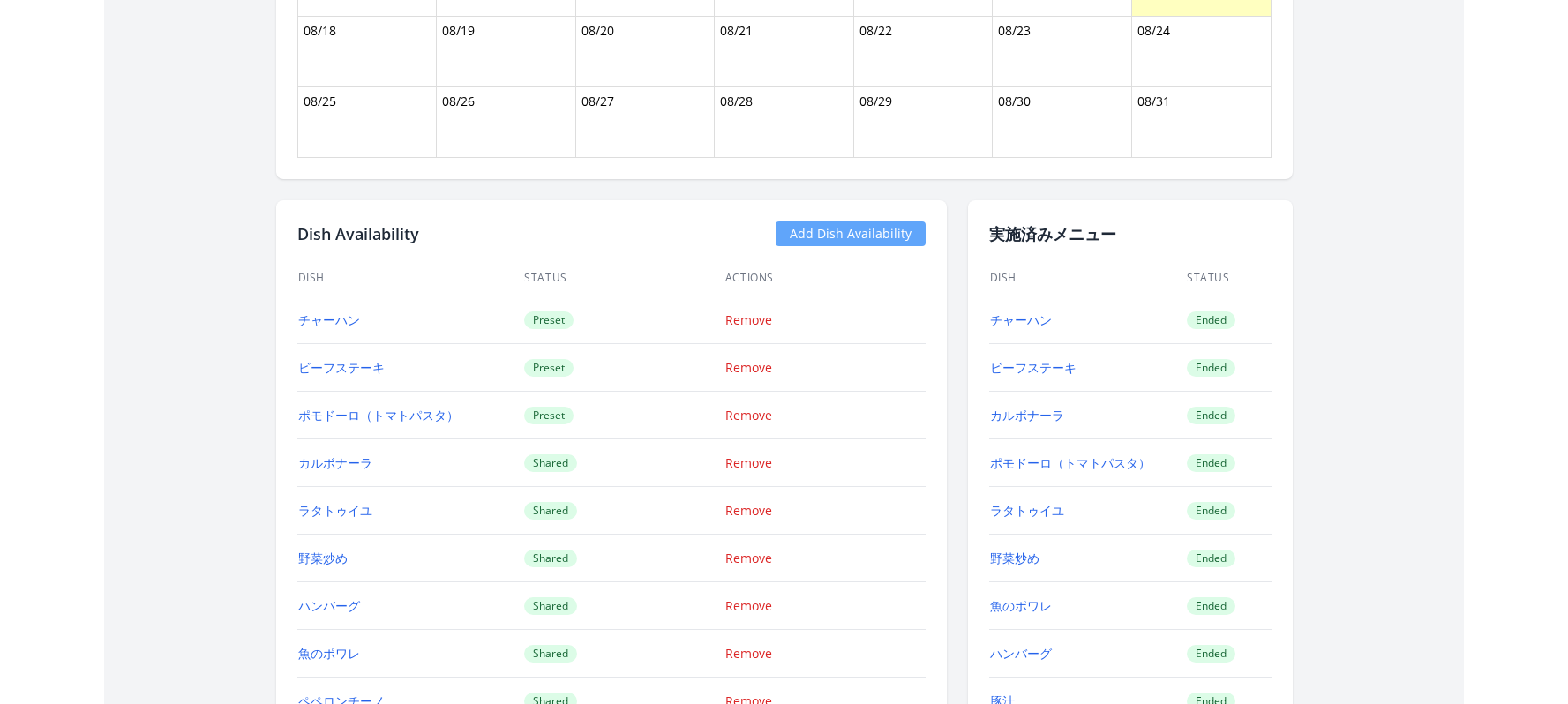
scroll to position [1451, 0]
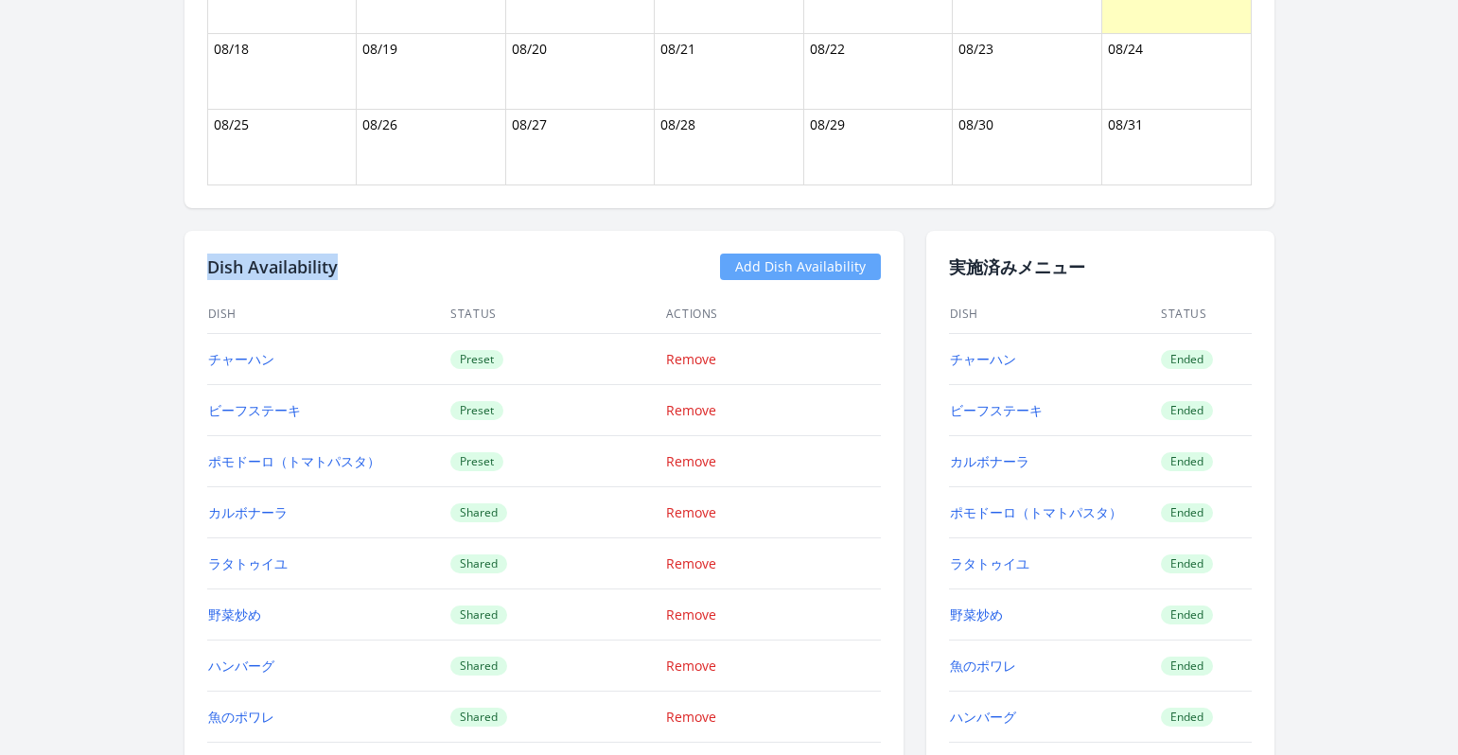
drag, startPoint x: 358, startPoint y: 271, endPoint x: 203, endPoint y: 264, distance: 155.3
copy h2 "Dish Availability"
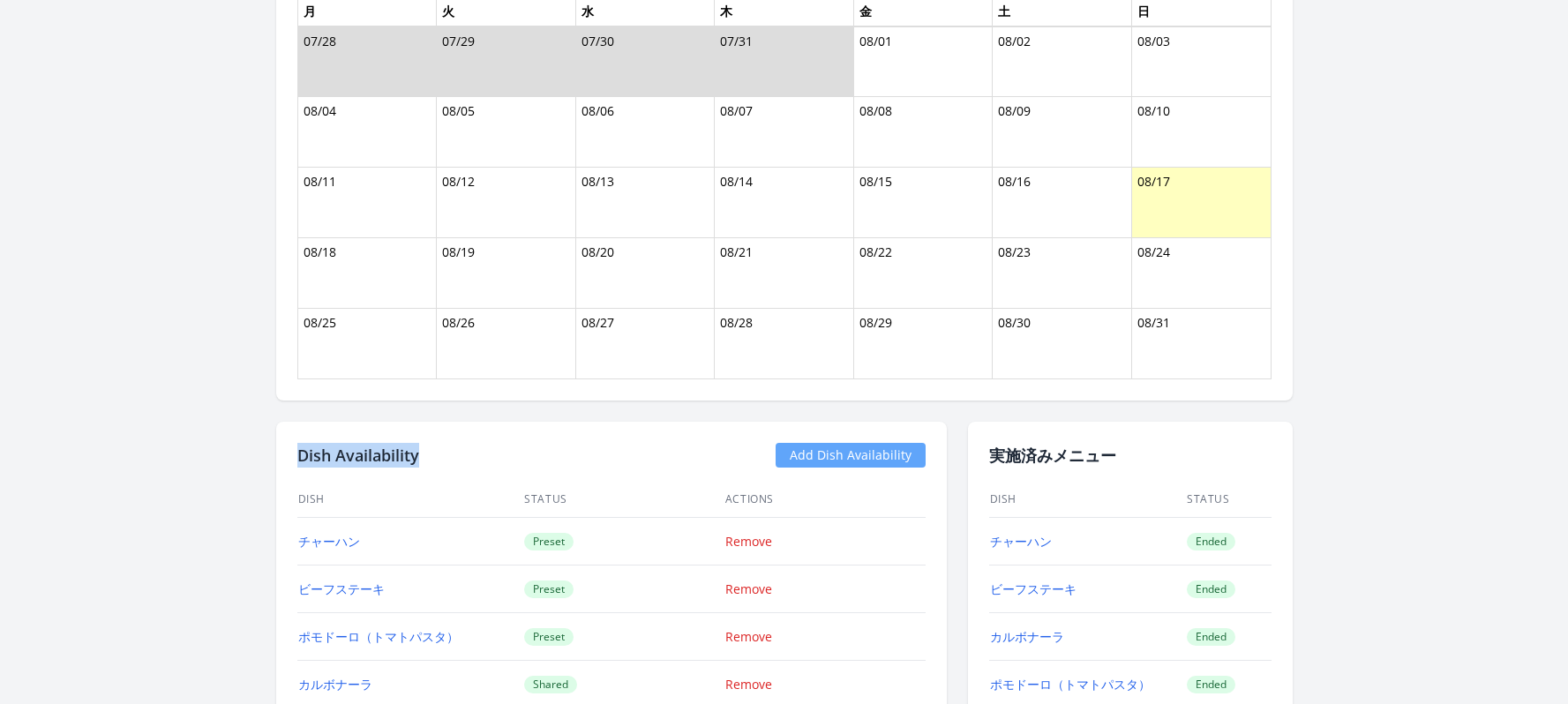
scroll to position [1313, 0]
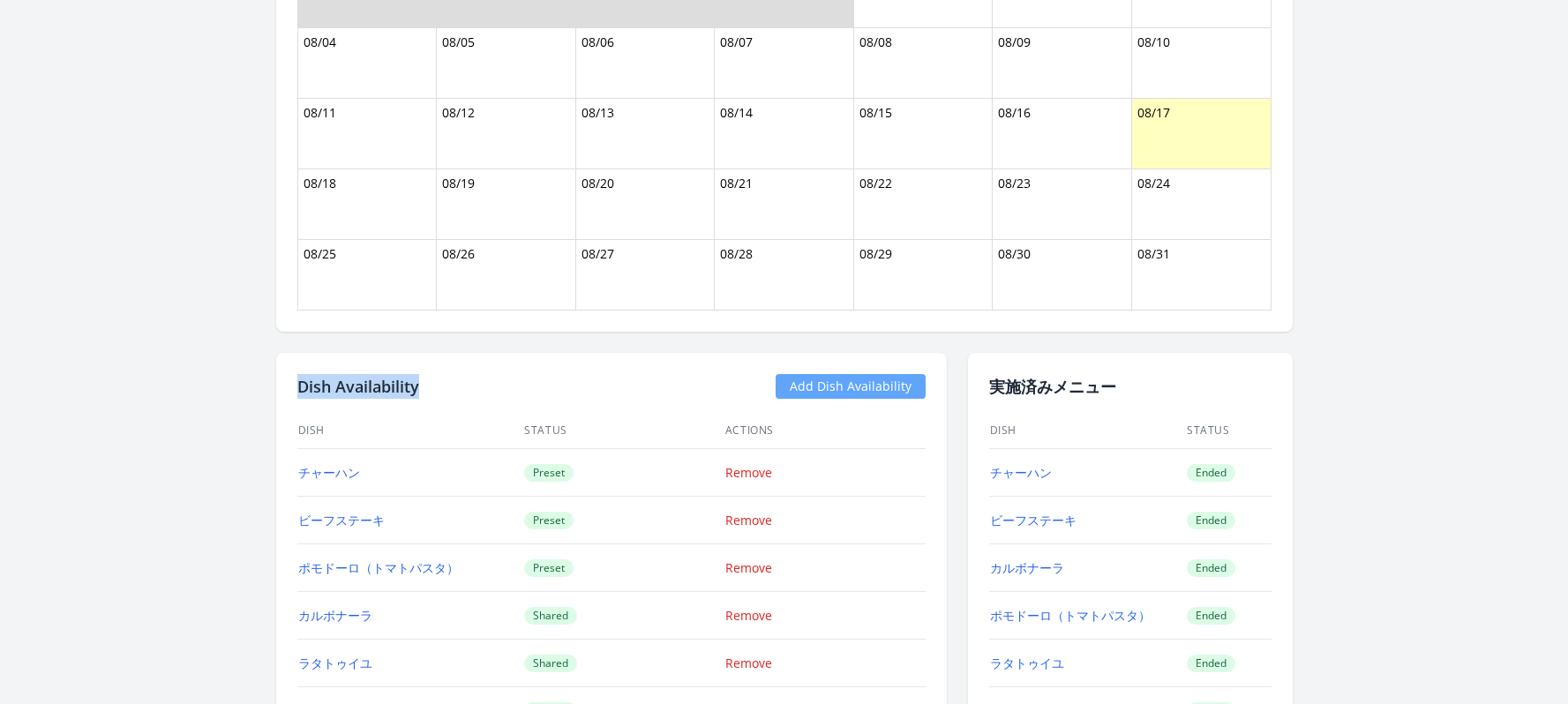
copy h2 "Dish Availability"
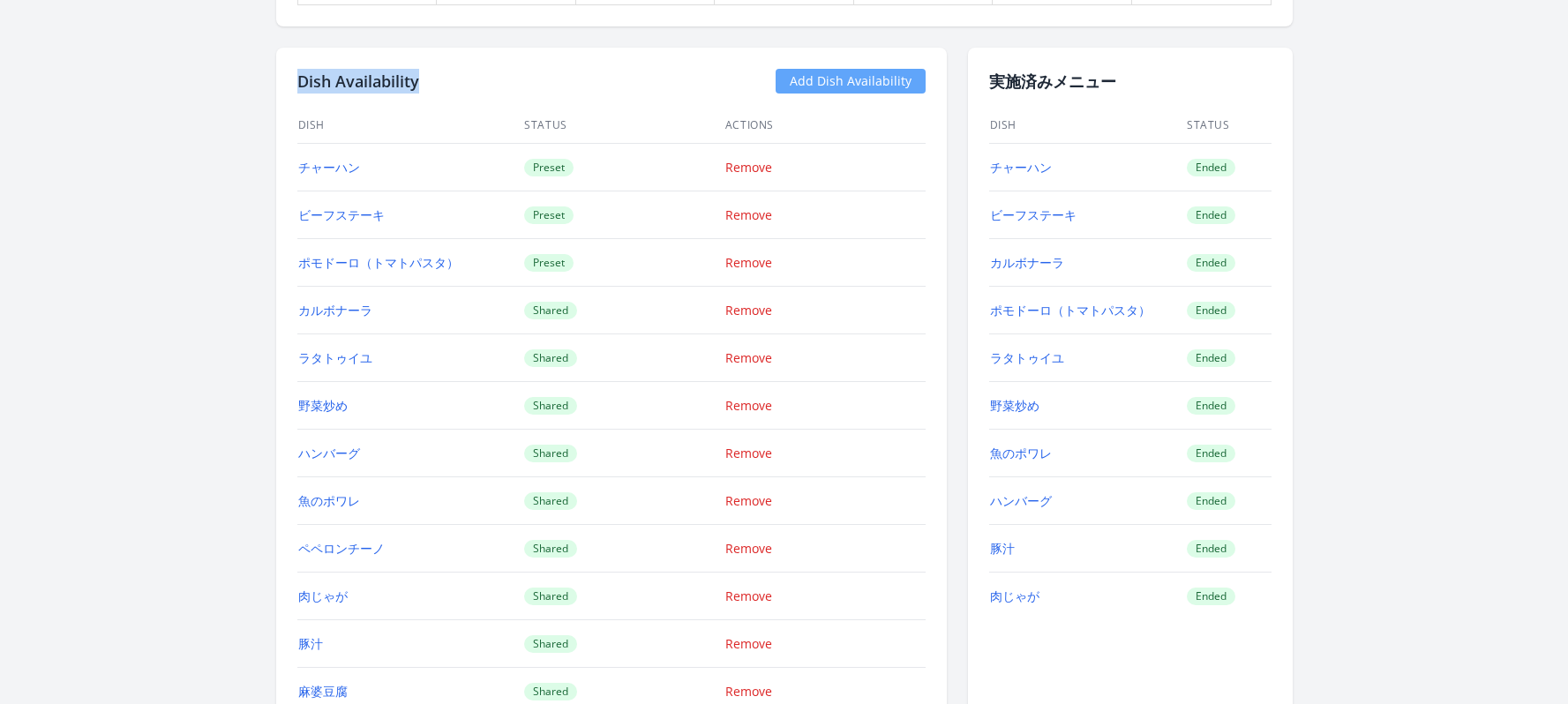
scroll to position [1620, 0]
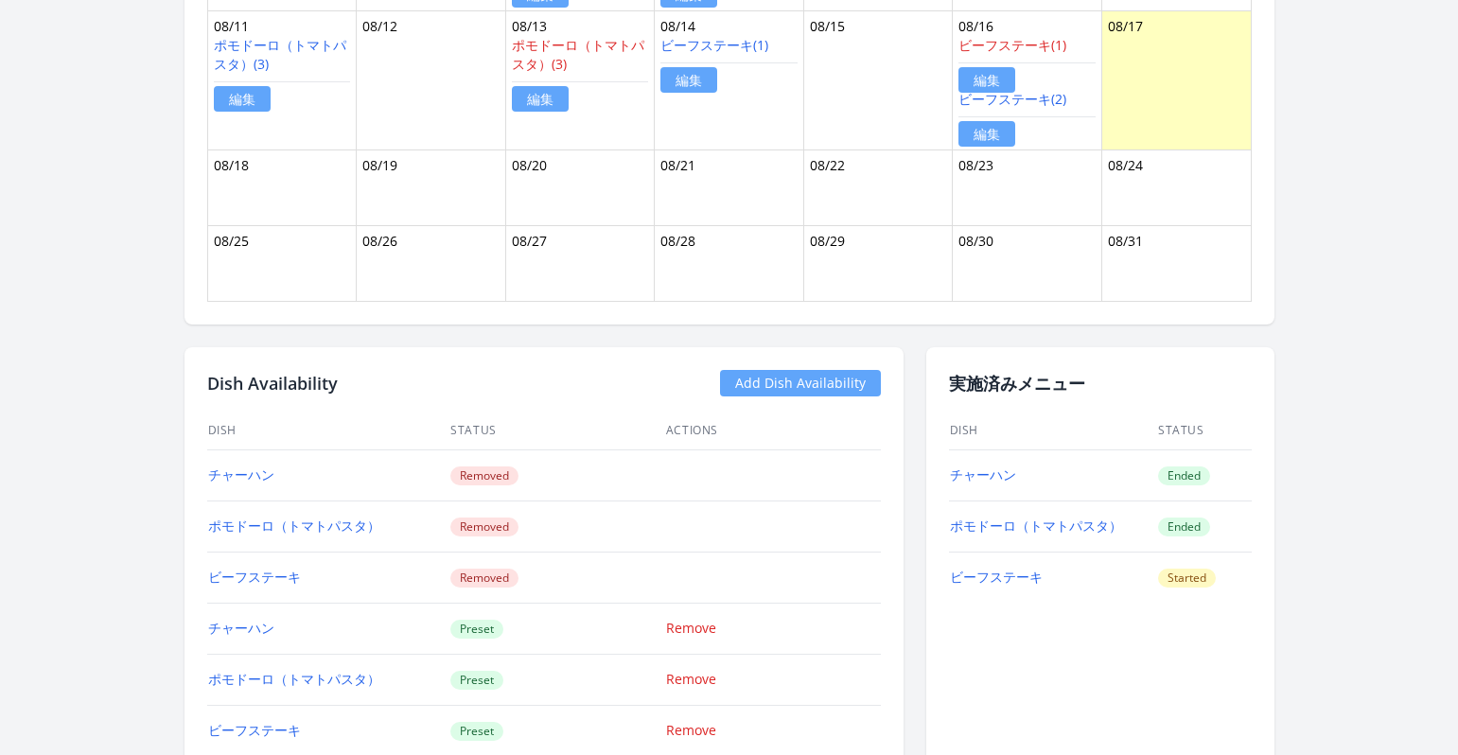
scroll to position [1443, 0]
